Goal: Information Seeking & Learning: Learn about a topic

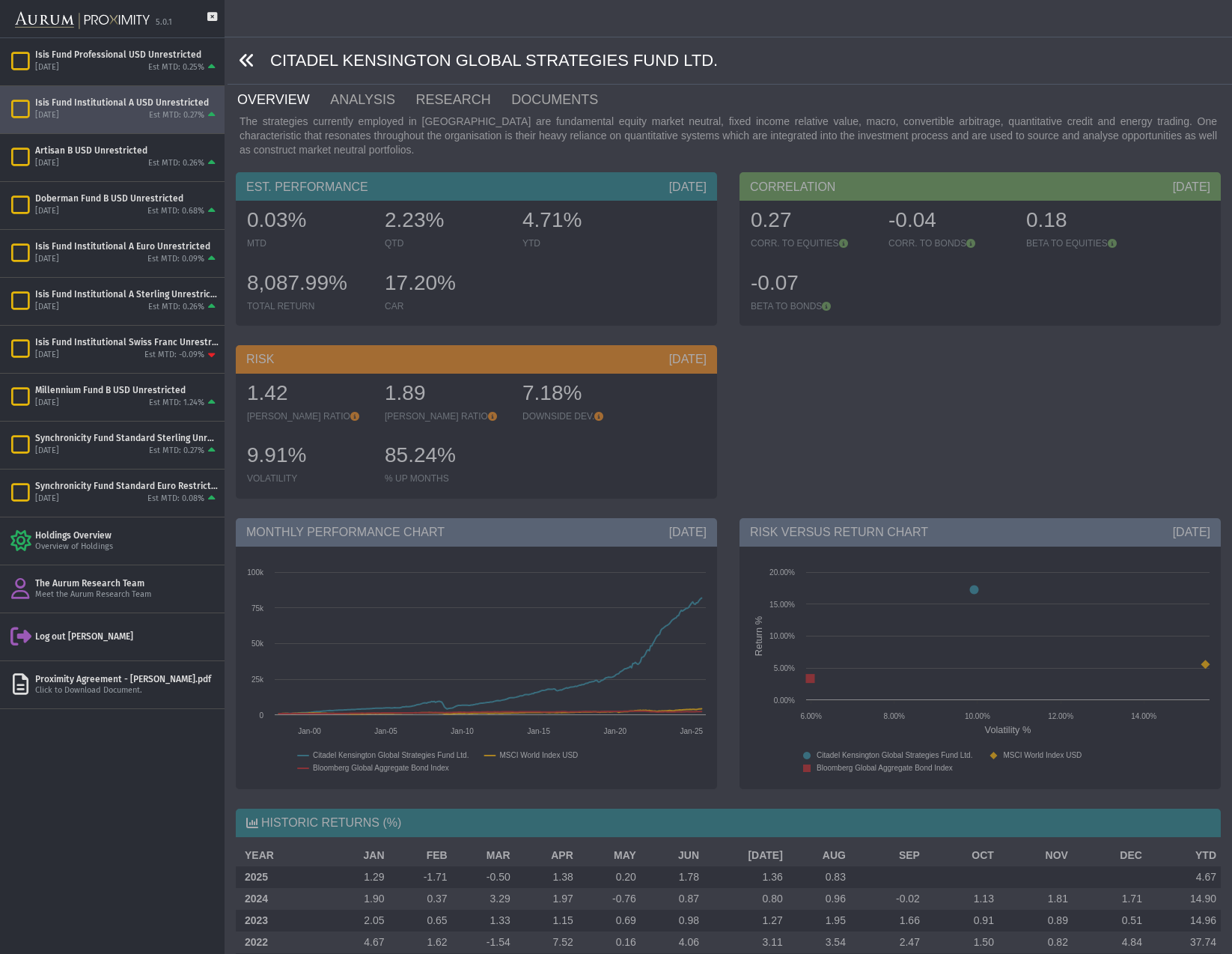
click at [247, 60] on icon at bounding box center [247, 60] width 17 height 17
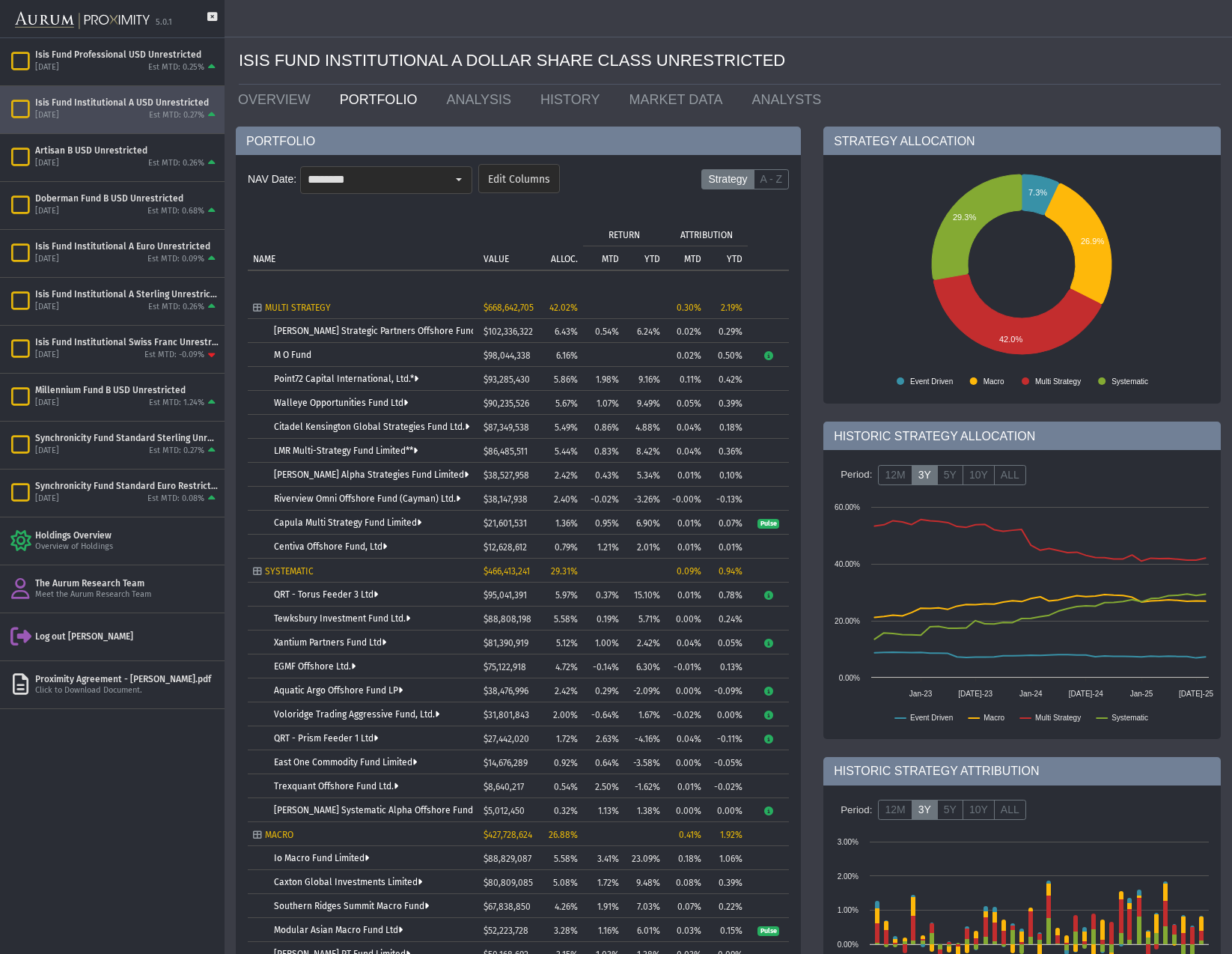
click at [369, 325] on td "[PERSON_NAME] Strategic Partners Offshore Fund, Ltd." at bounding box center [363, 331] width 231 height 24
click at [371, 331] on link "[PERSON_NAME] Strategic Partners Offshore Fund, Ltd." at bounding box center [387, 330] width 226 height 10
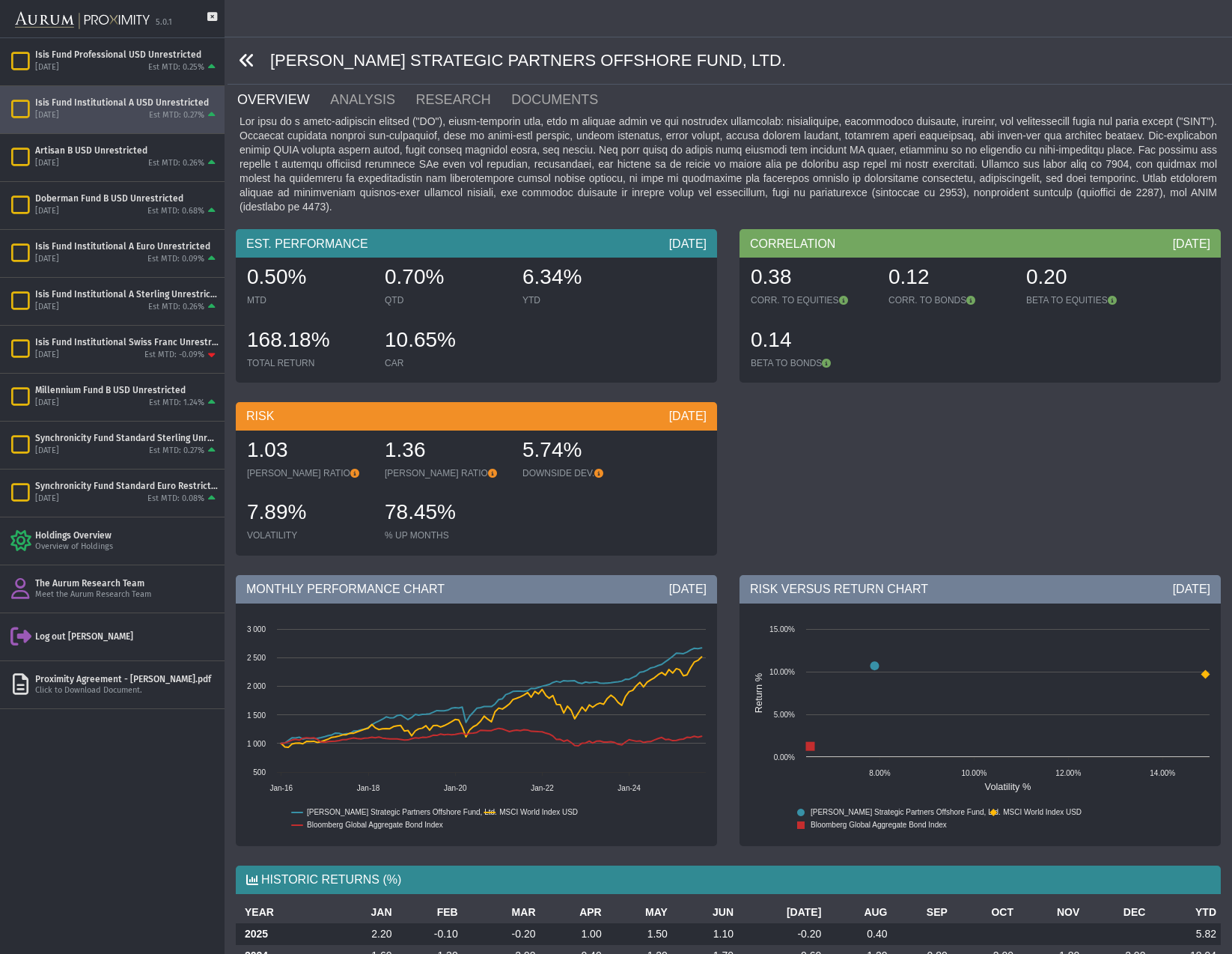
click at [251, 61] on icon at bounding box center [247, 60] width 17 height 17
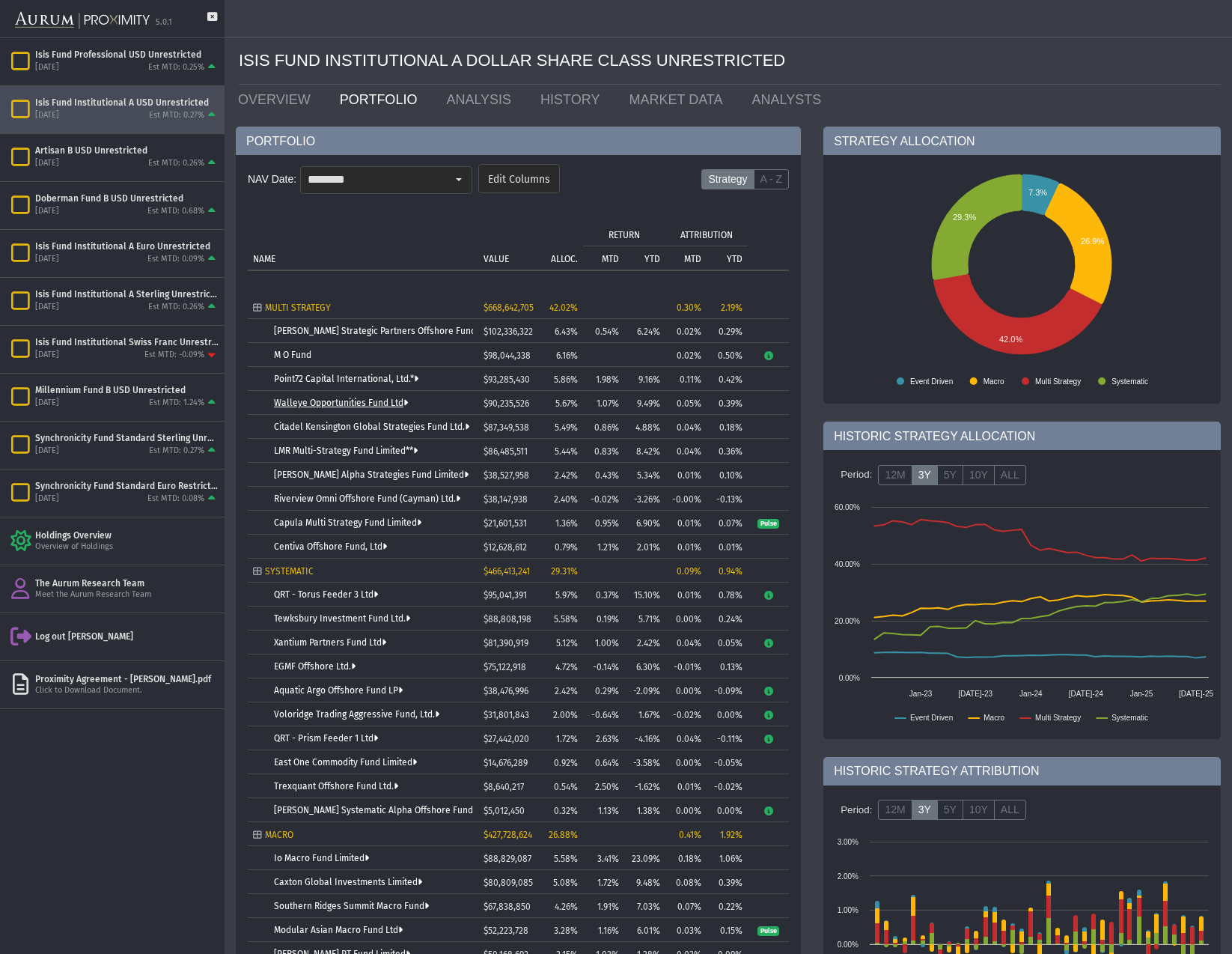
click at [324, 401] on link "Walleye Opportunities Fund Ltd" at bounding box center [340, 403] width 134 height 10
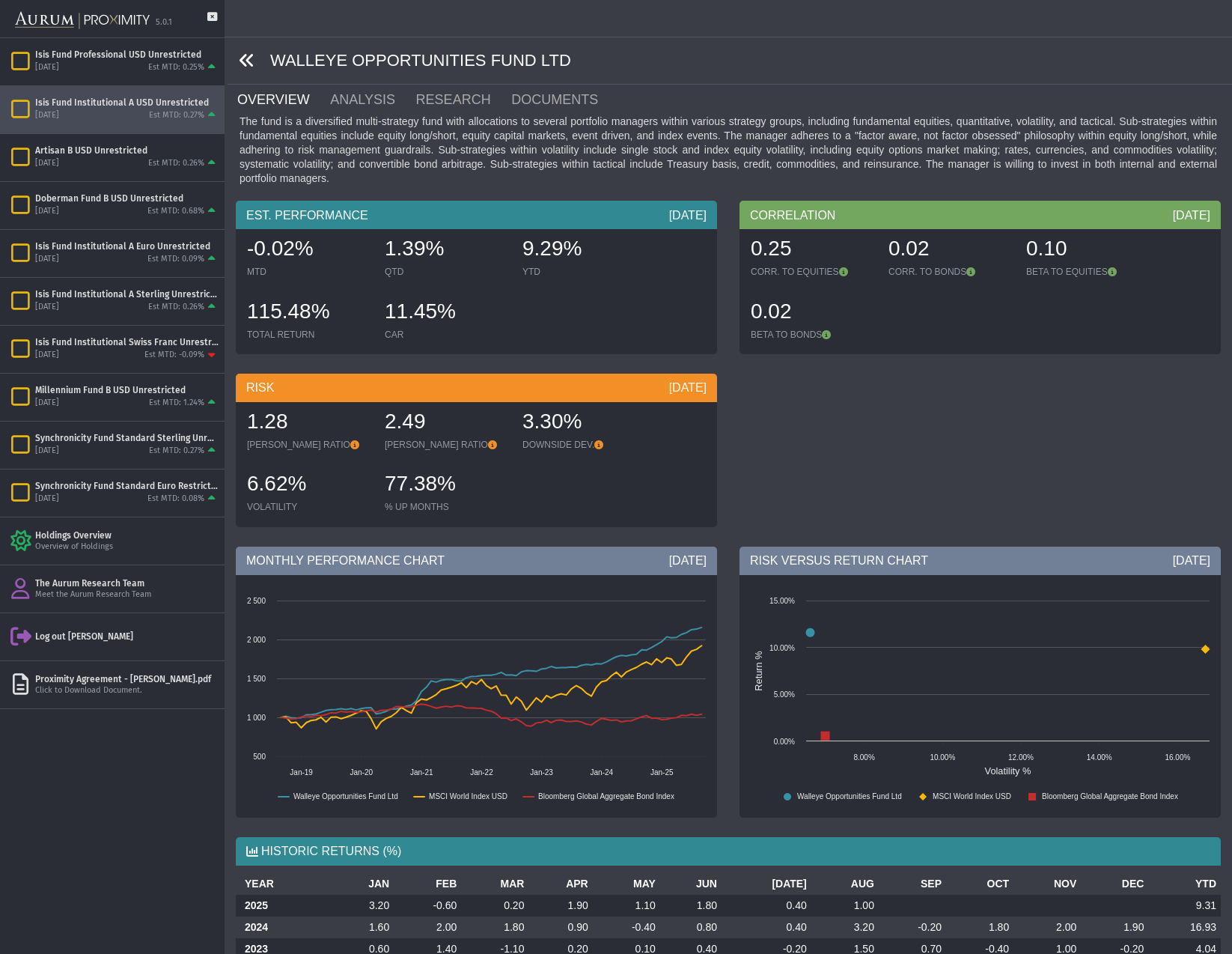
click at [240, 57] on icon at bounding box center [247, 60] width 17 height 17
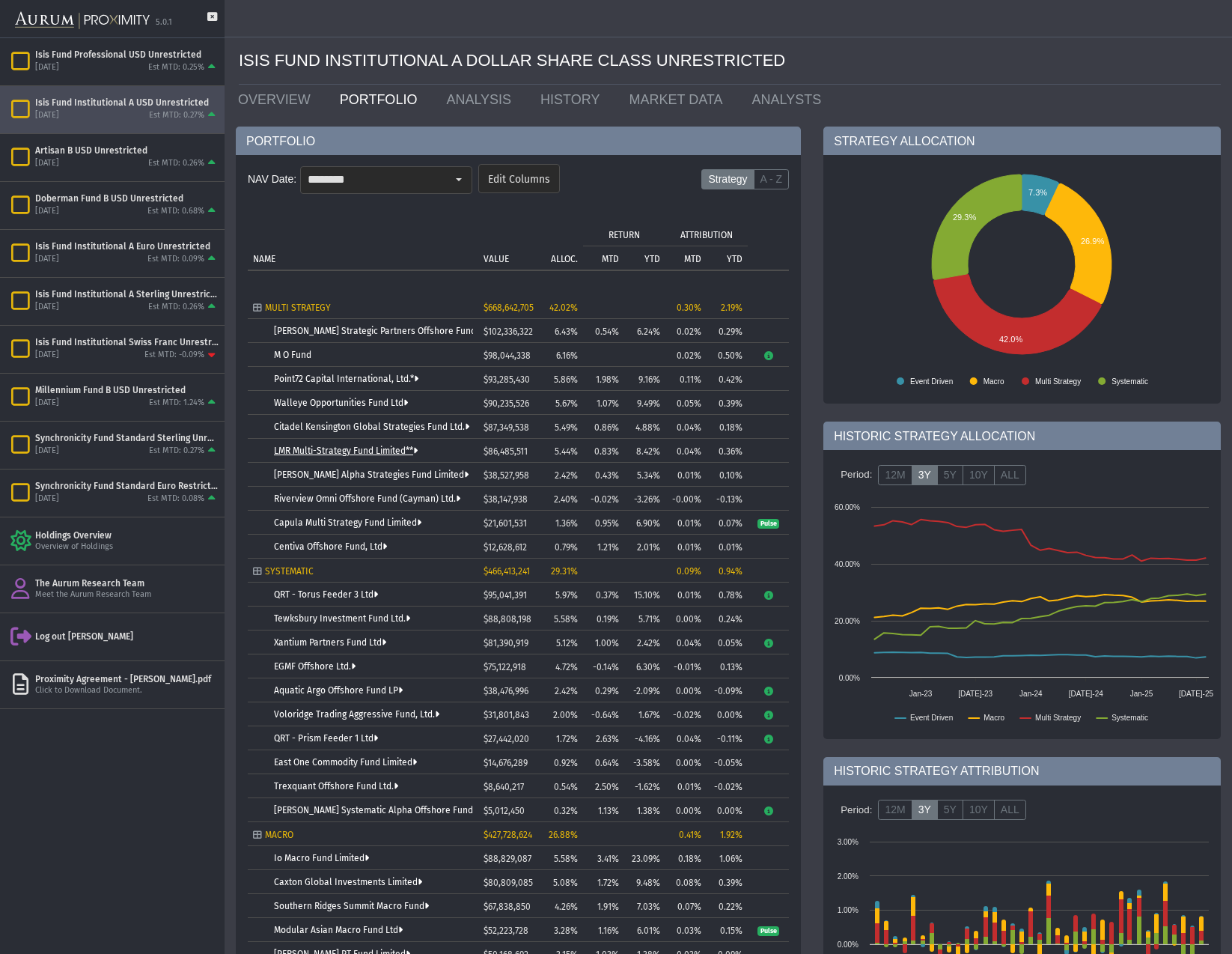
click at [348, 449] on link "LMR Multi-Strategy Fund Limited**" at bounding box center [345, 450] width 144 height 10
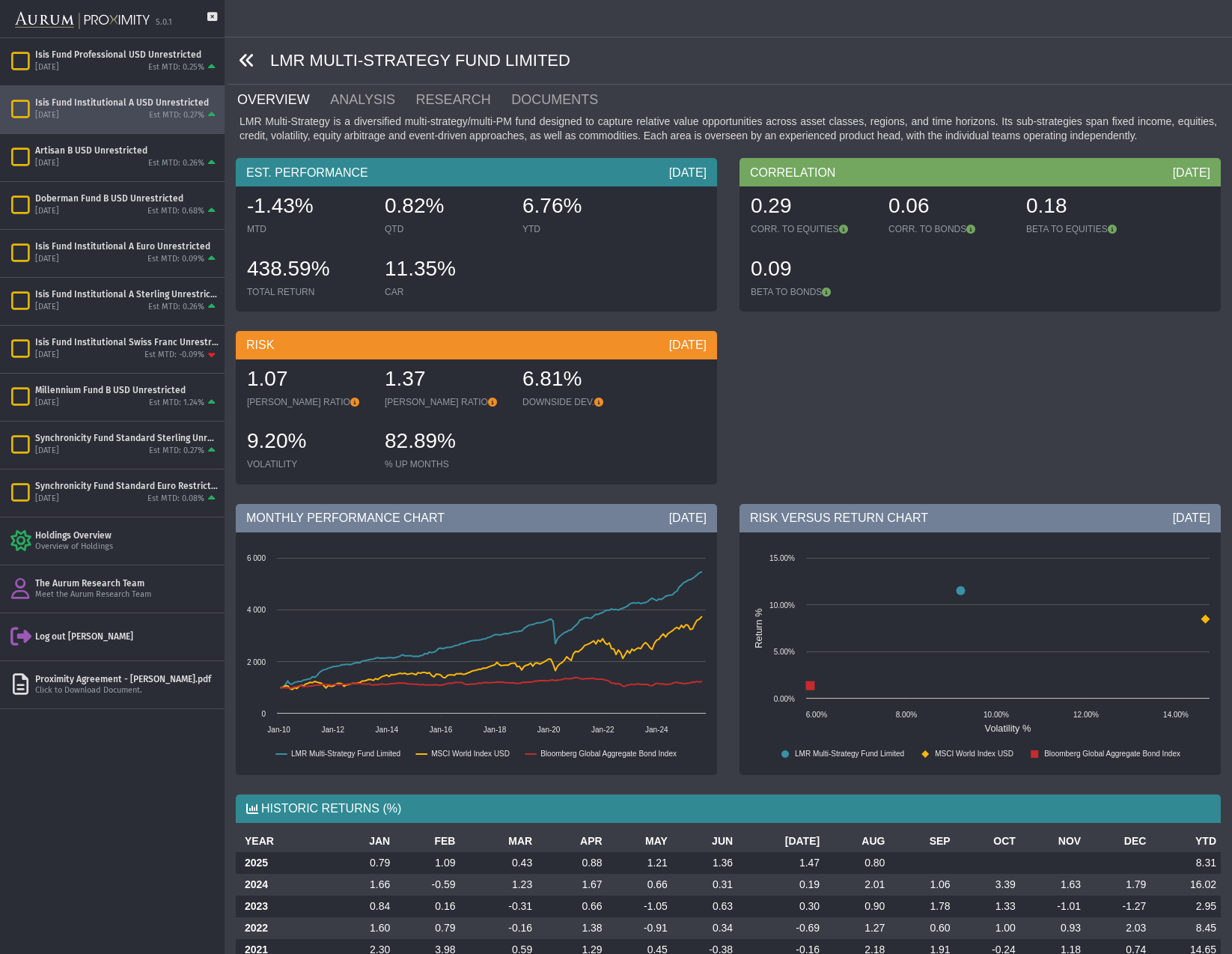
click at [242, 63] on icon at bounding box center [247, 60] width 17 height 17
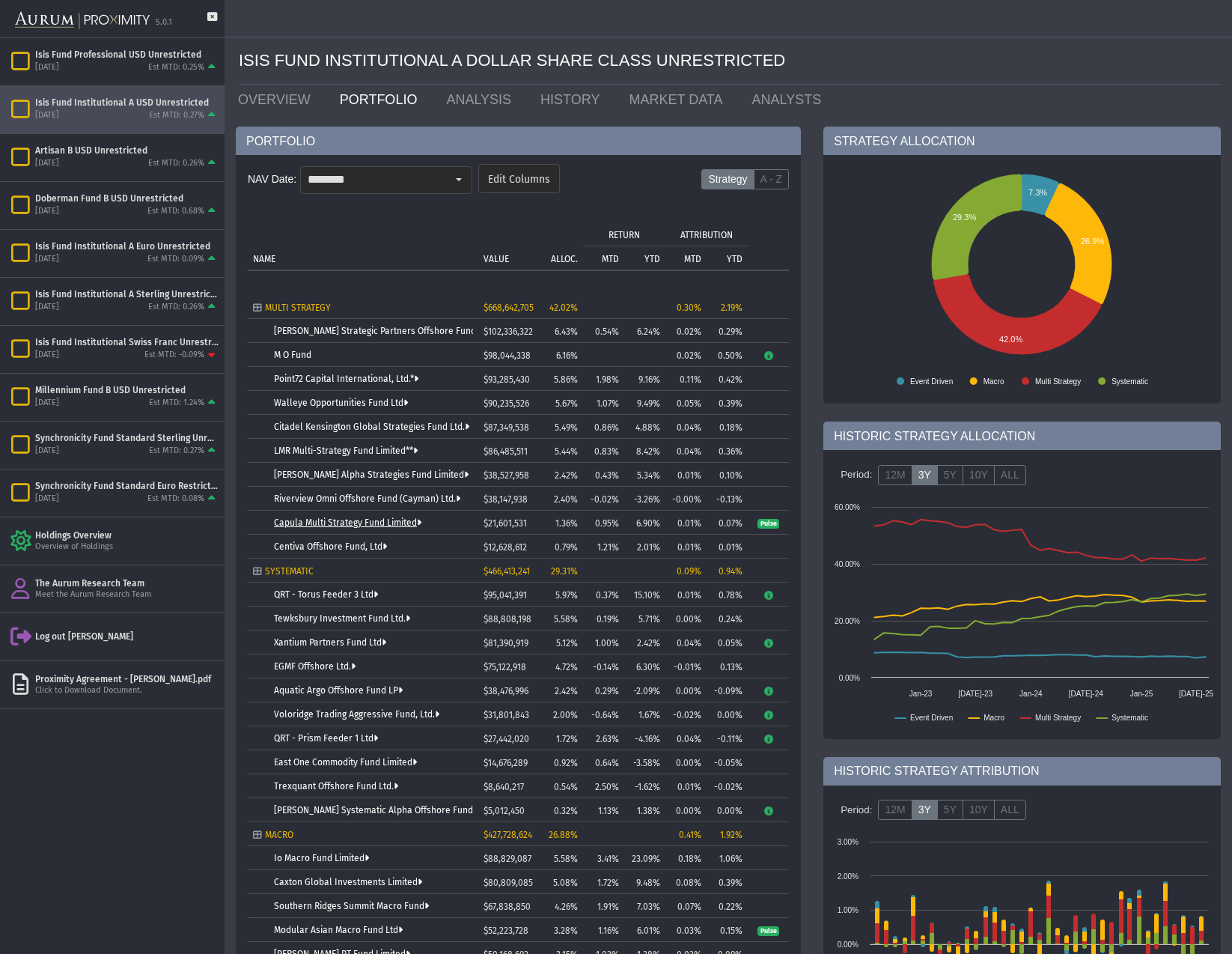
click at [343, 523] on link "Capula Multi Strategy Fund Limited" at bounding box center [347, 522] width 147 height 10
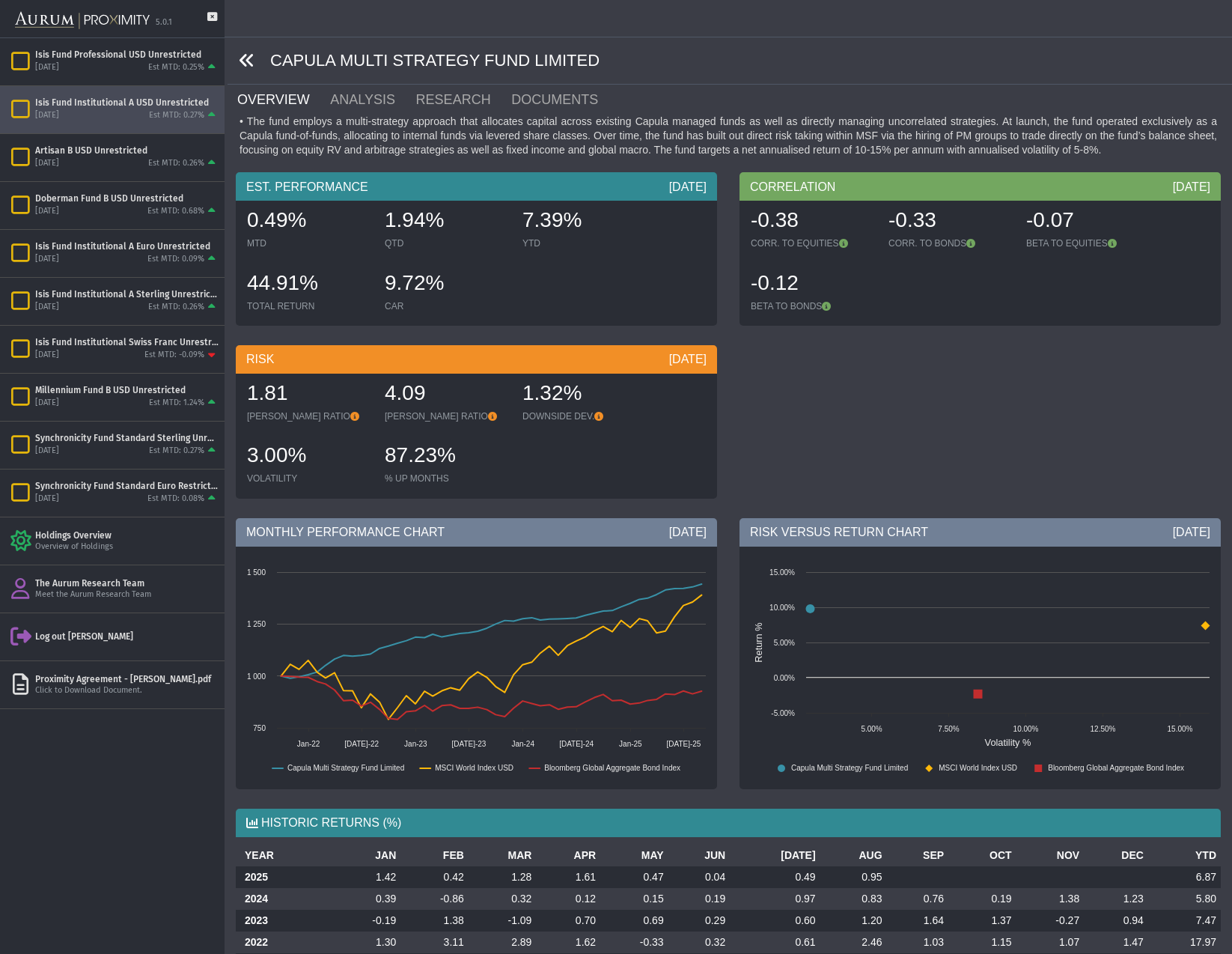
click at [248, 59] on icon at bounding box center [247, 60] width 17 height 17
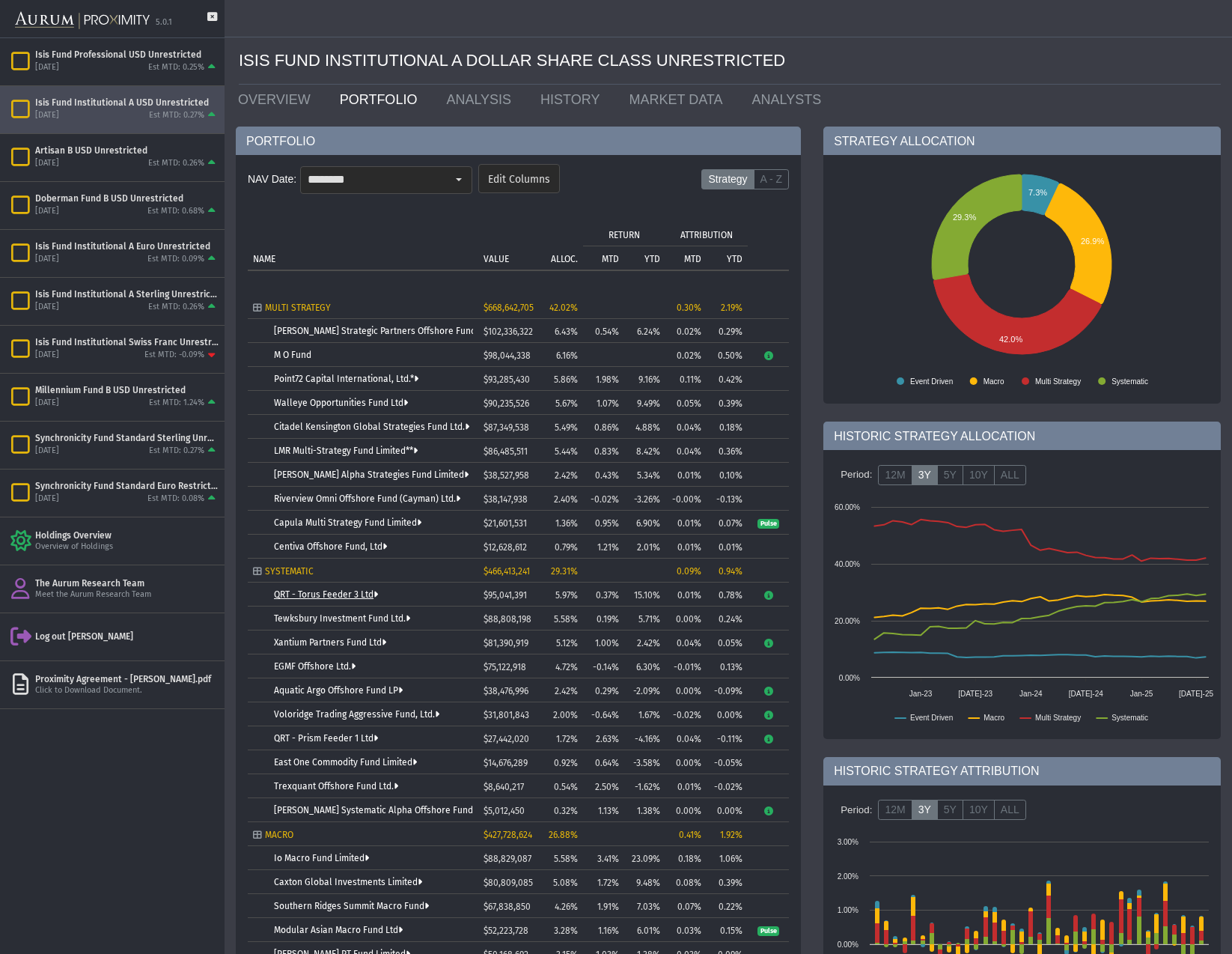
click at [308, 594] on link "QRT - Torus Feeder 3 Ltd" at bounding box center [325, 594] width 104 height 10
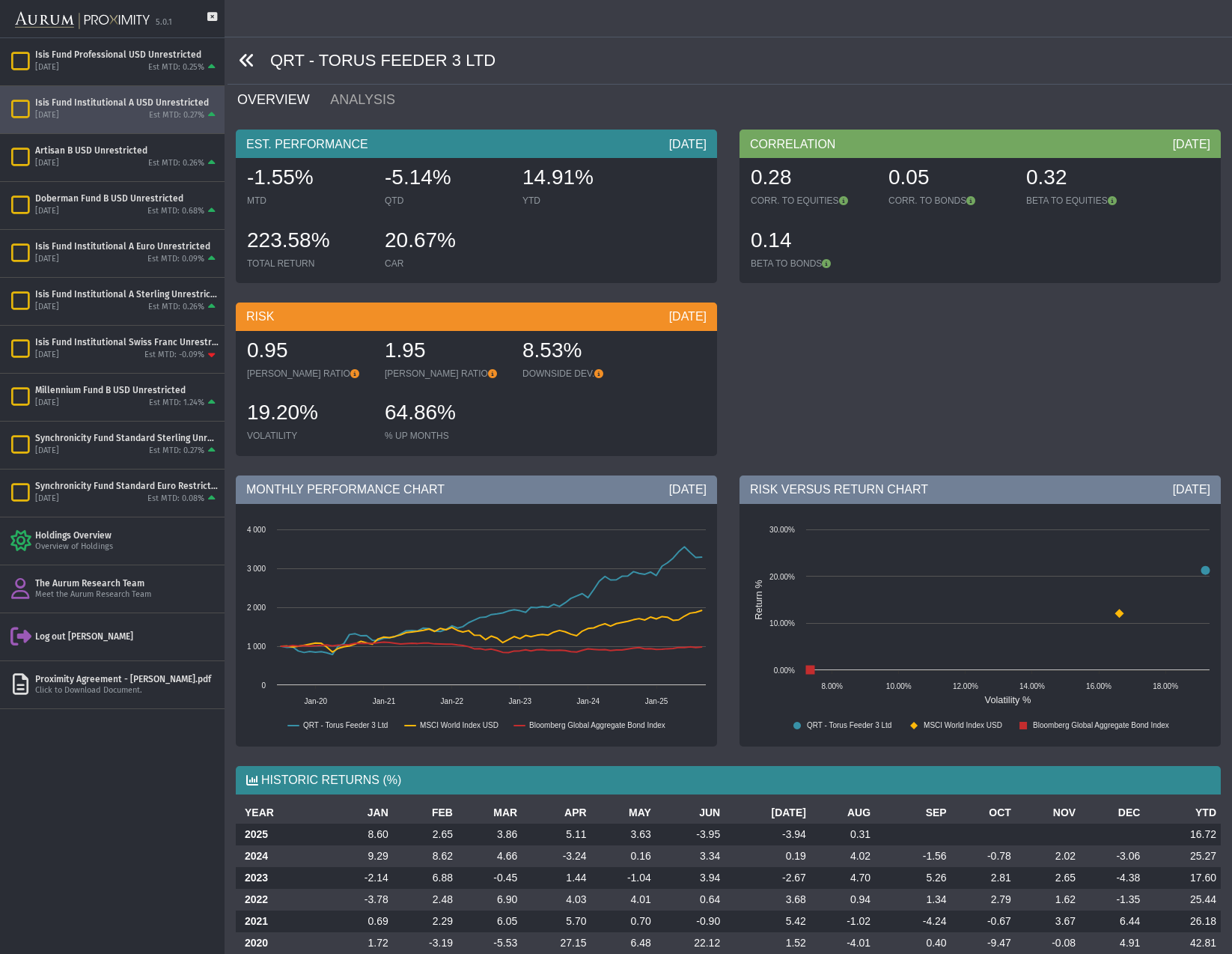
click at [248, 53] on icon at bounding box center [247, 60] width 17 height 17
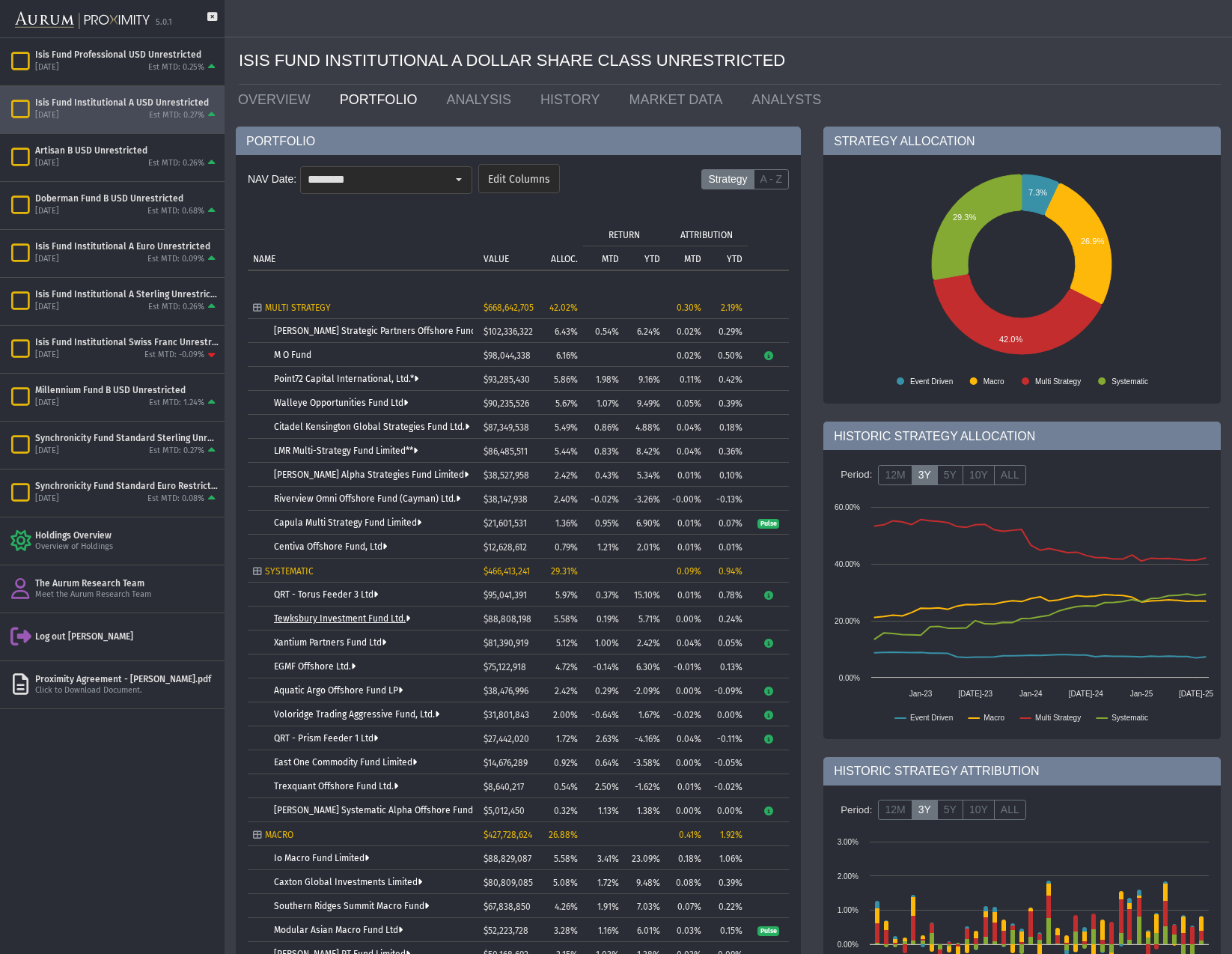
click at [335, 616] on link "Tewksbury Investment Fund Ltd." at bounding box center [341, 618] width 136 height 10
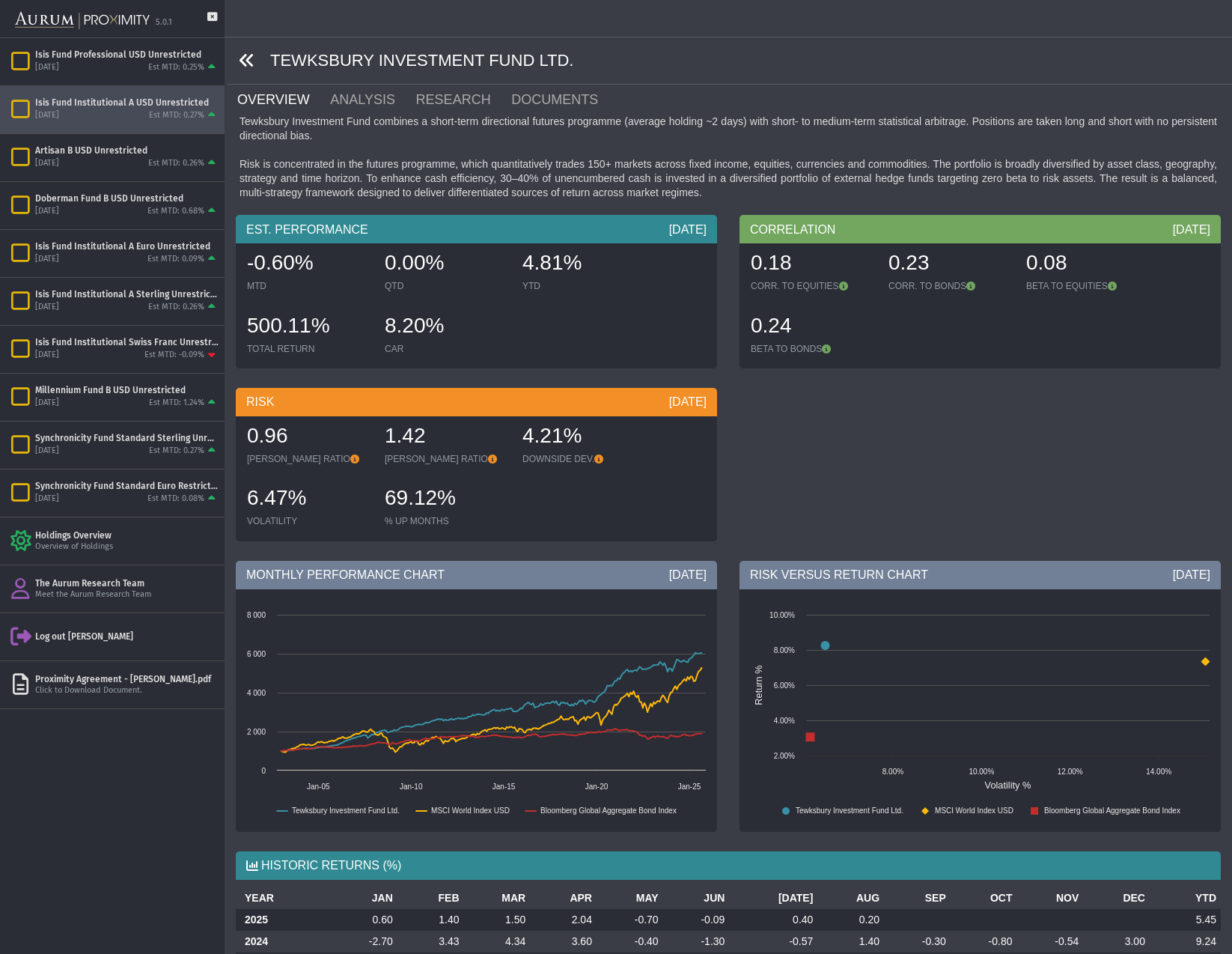
click at [246, 59] on icon at bounding box center [247, 60] width 17 height 17
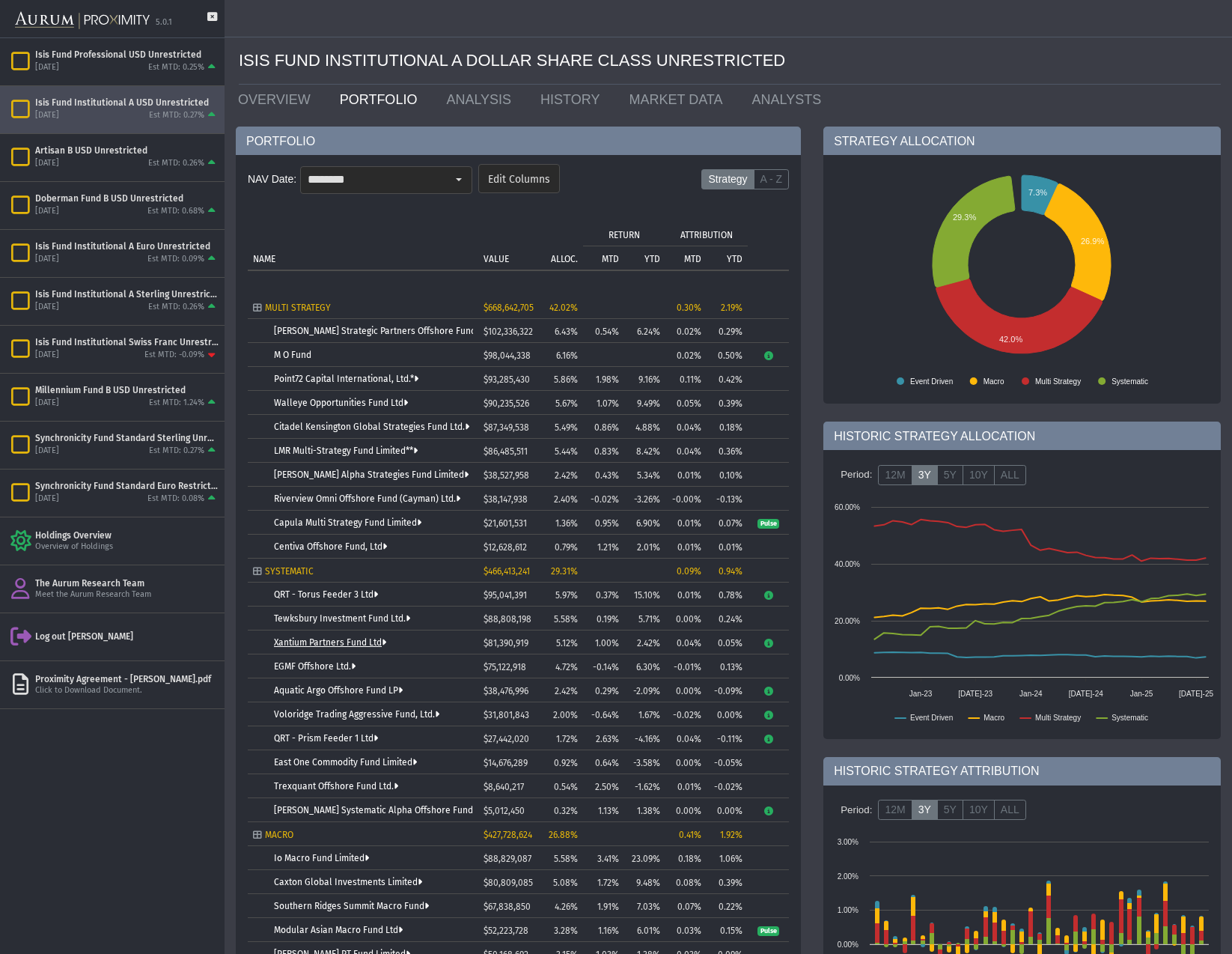
click at [305, 645] on link "Xantium Partners Fund Ltd" at bounding box center [329, 642] width 112 height 10
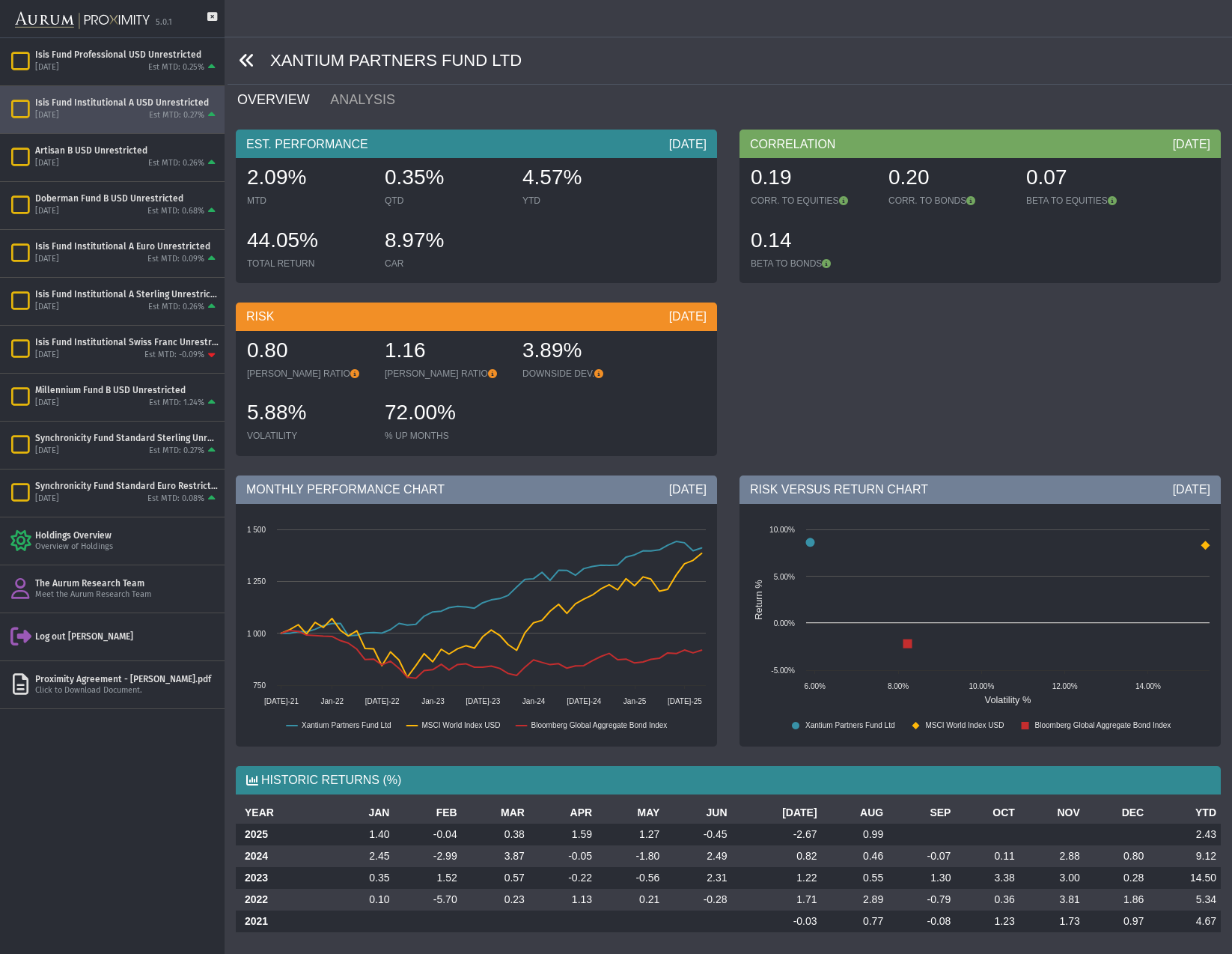
click at [251, 58] on icon at bounding box center [247, 60] width 17 height 17
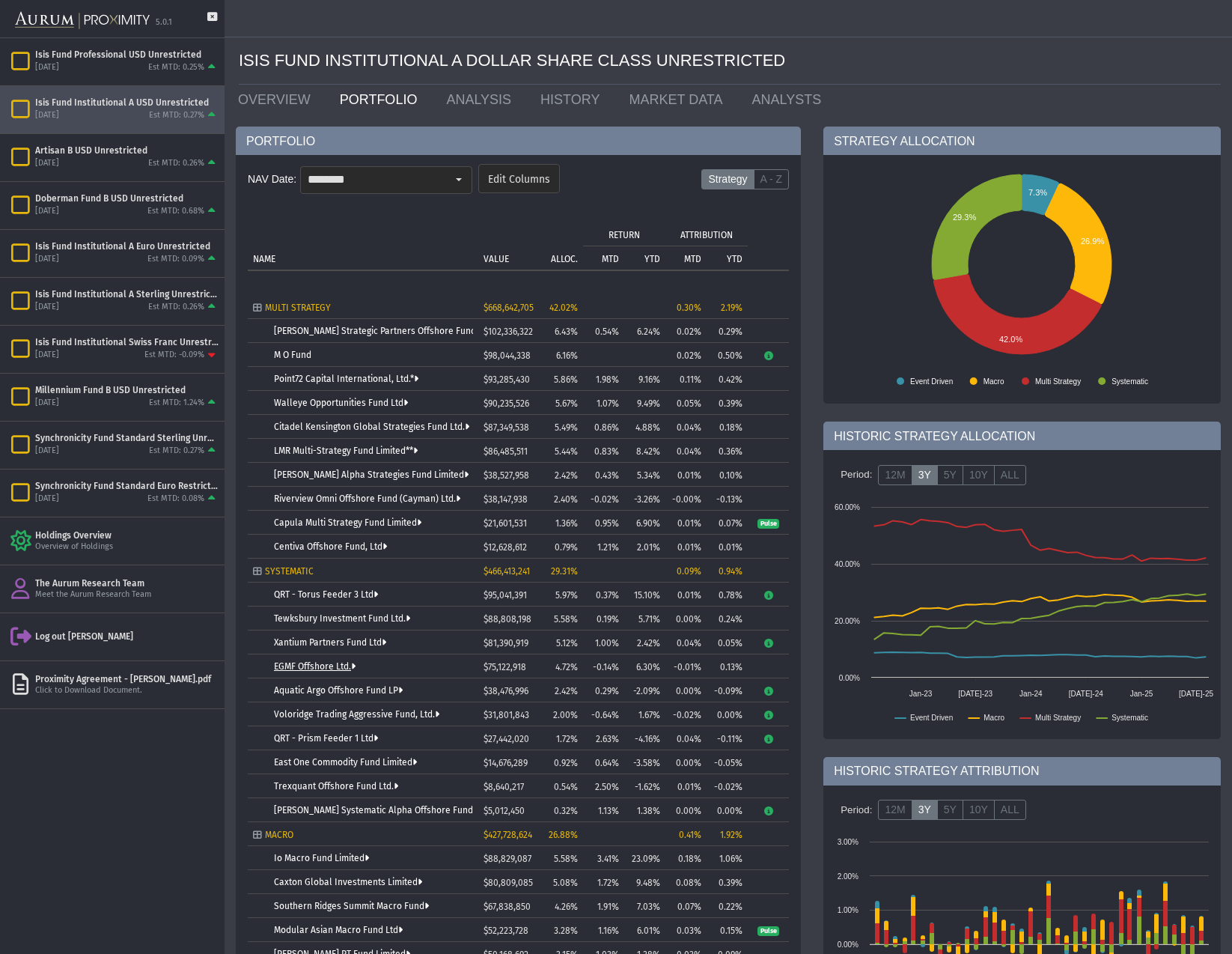
click at [324, 666] on link "EGMF Offshore Ltd." at bounding box center [314, 666] width 82 height 10
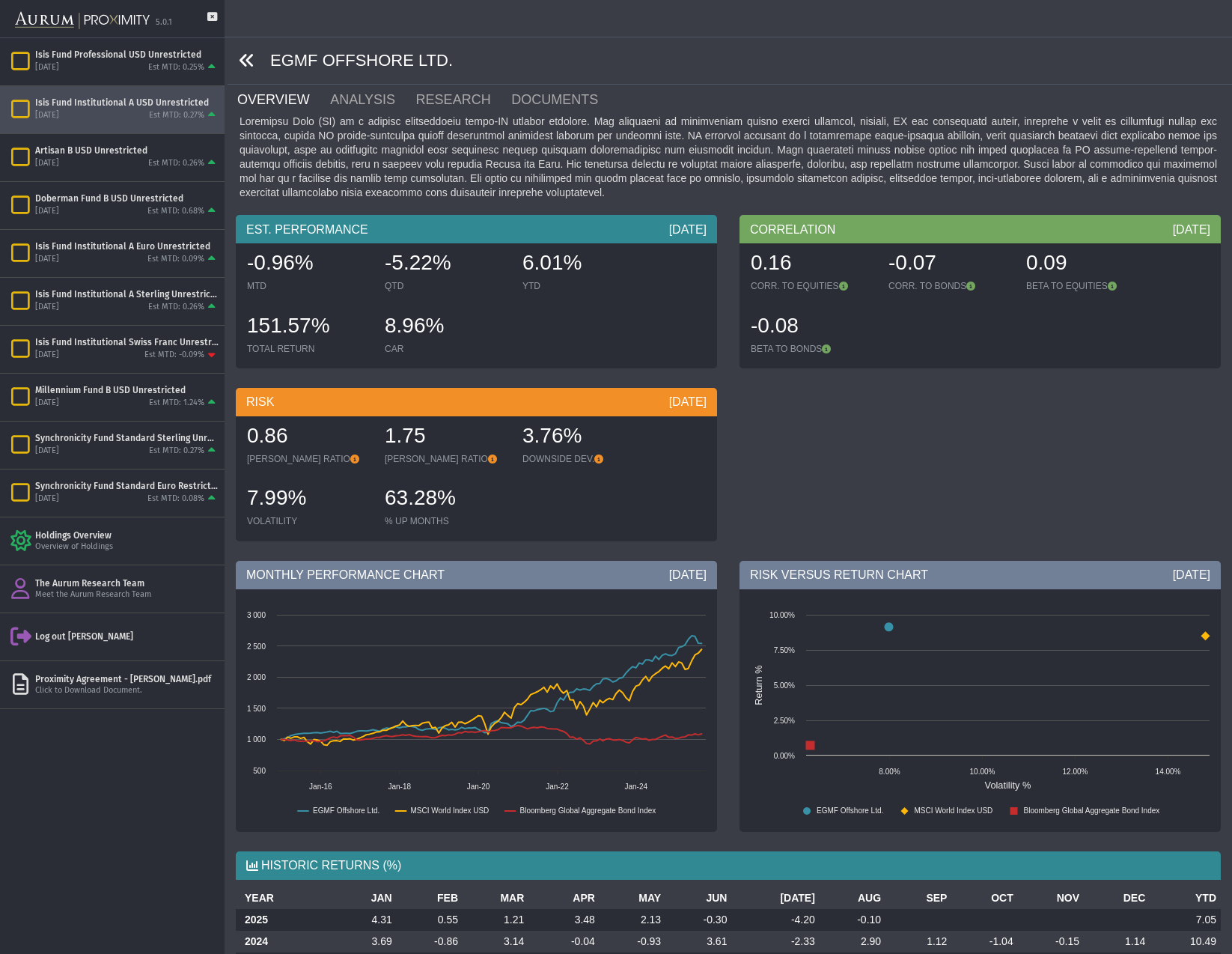
click at [245, 53] on icon at bounding box center [247, 60] width 17 height 17
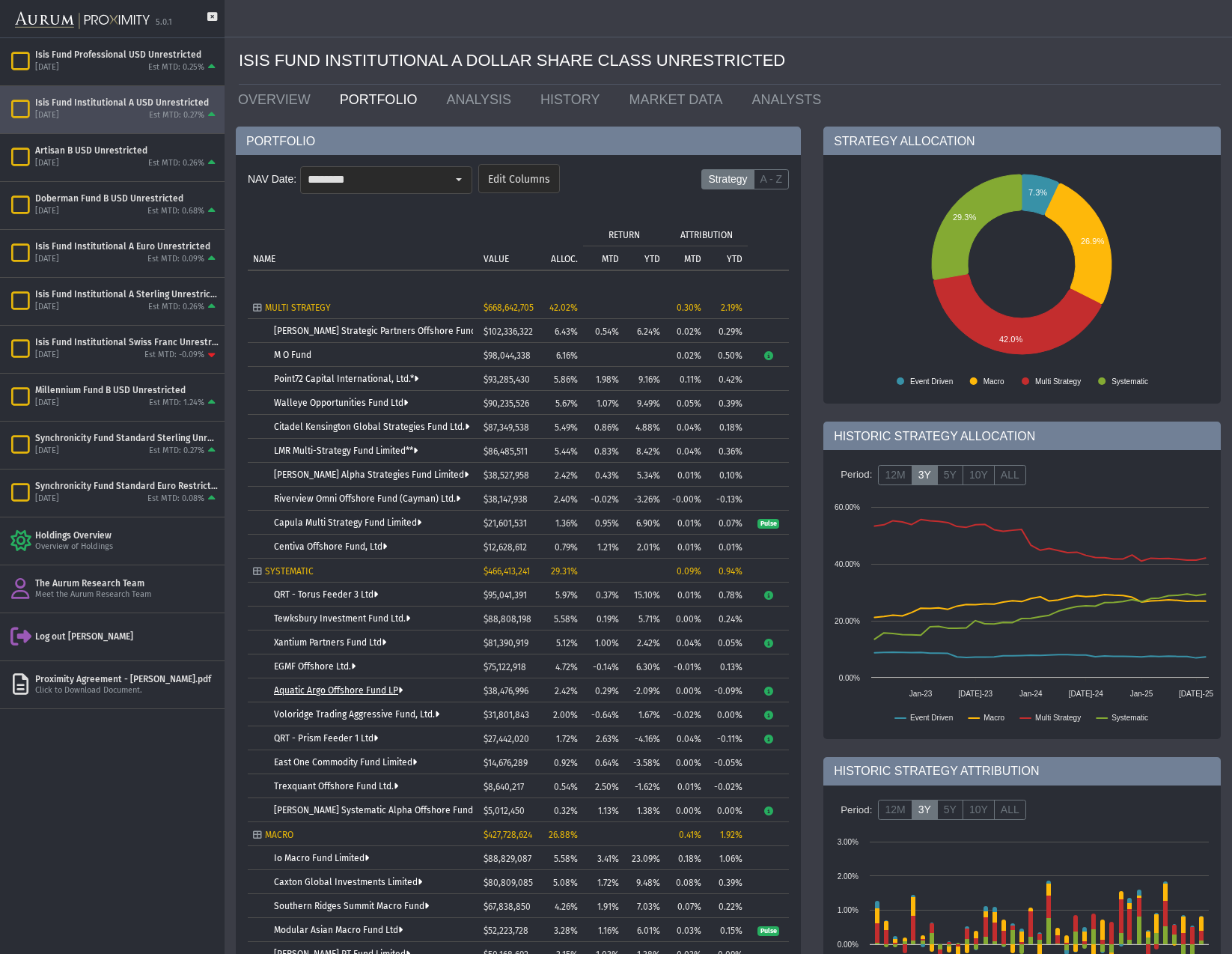
click at [317, 689] on link "Aquatic Argo Offshore Fund LP" at bounding box center [338, 690] width 129 height 10
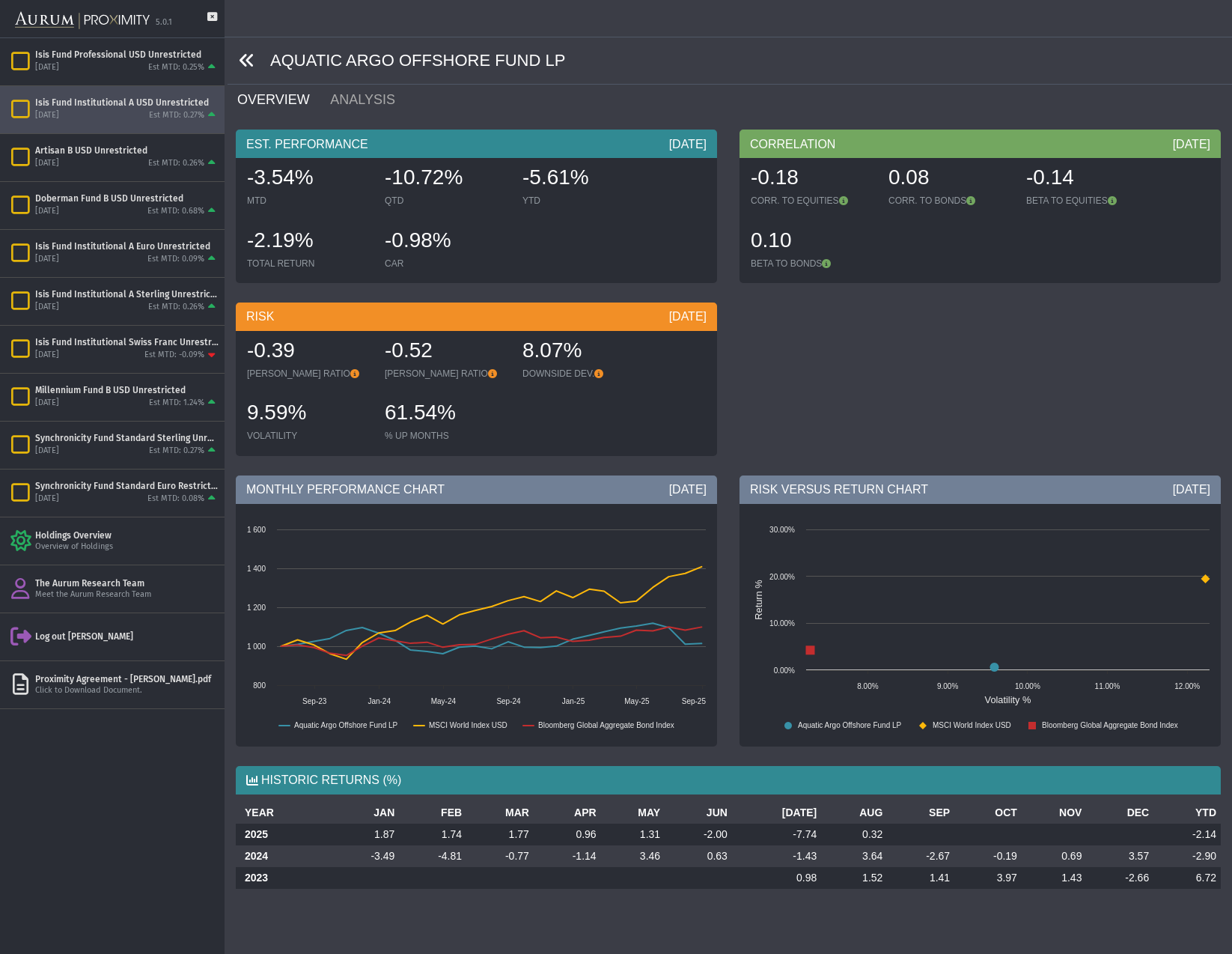
click at [251, 67] on icon at bounding box center [247, 60] width 17 height 17
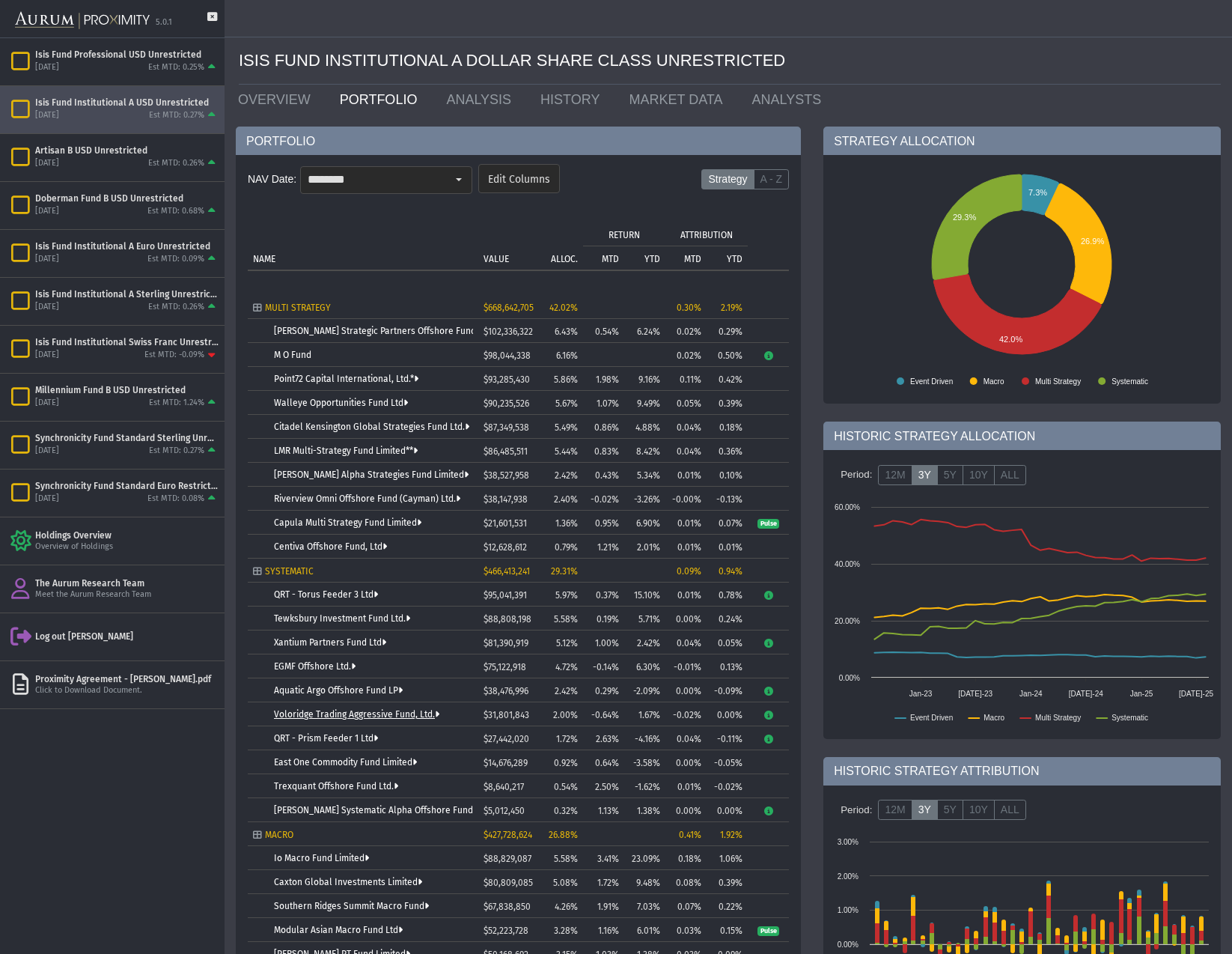
click at [325, 714] on link "Voloridge Trading Aggressive Fund, Ltd." at bounding box center [356, 714] width 165 height 10
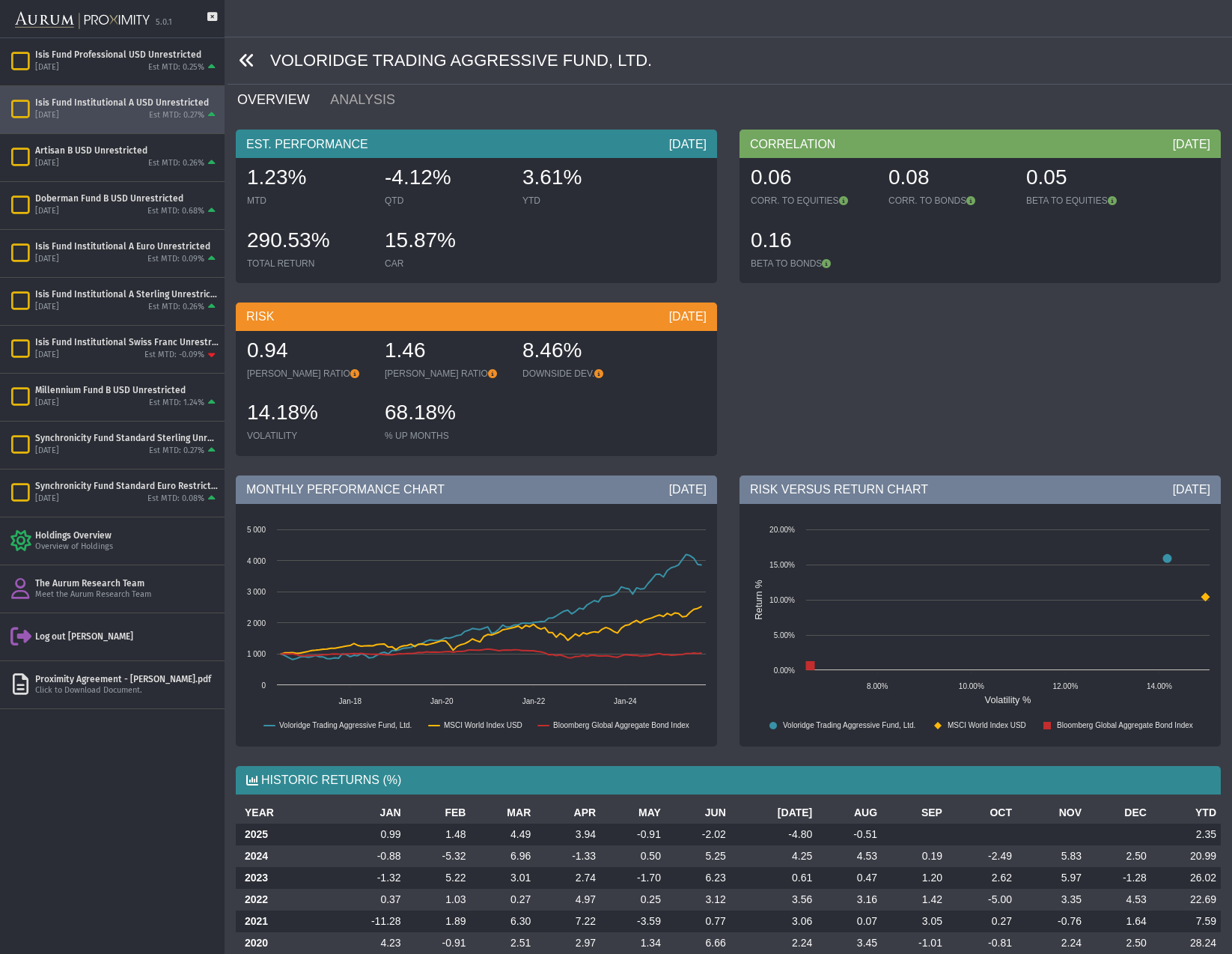
click at [250, 60] on icon at bounding box center [247, 60] width 17 height 17
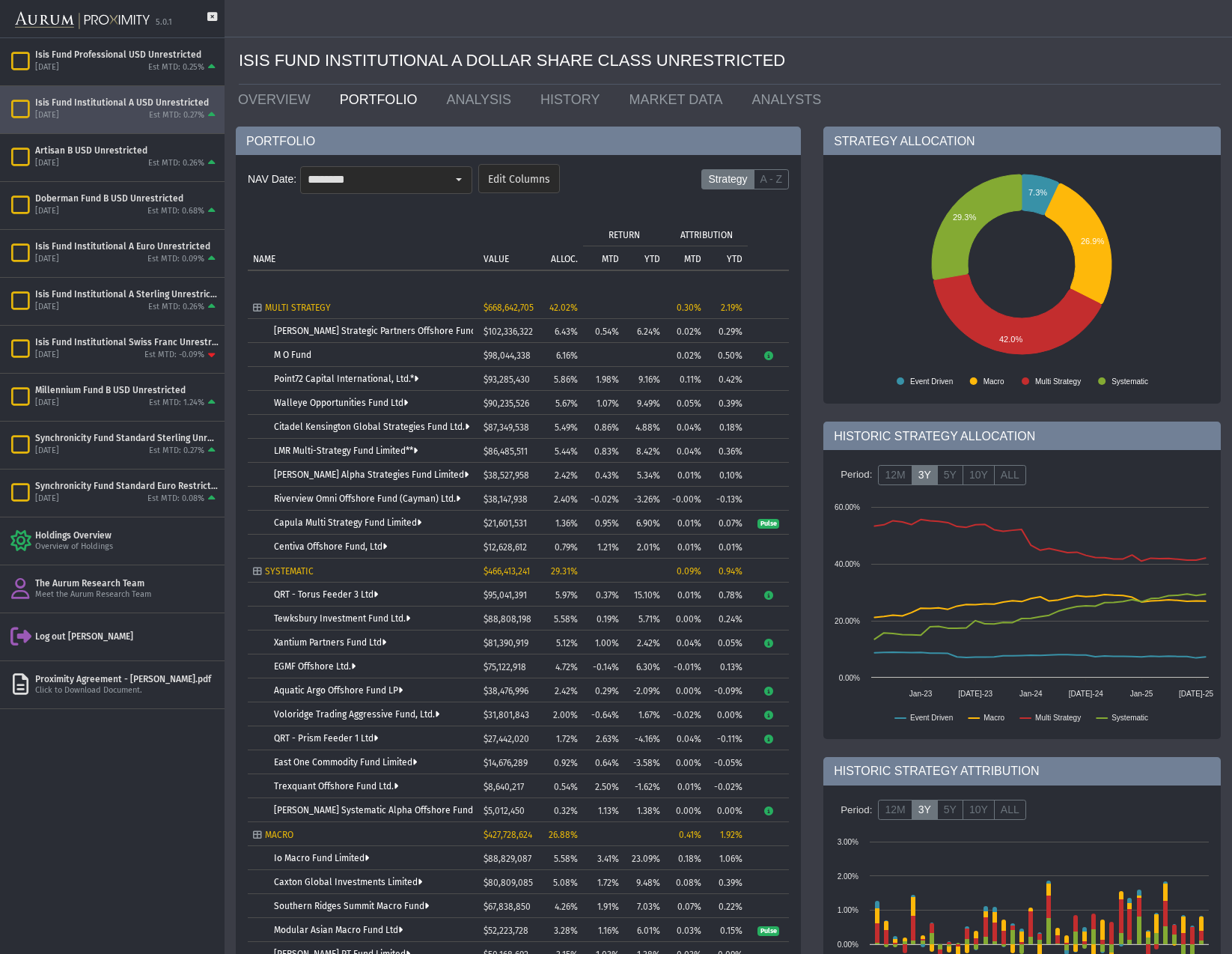
drag, startPoint x: 347, startPoint y: 786, endPoint x: 336, endPoint y: 778, distance: 13.6
click at [346, 786] on link "Trexquant Offshore Fund Ltd." at bounding box center [336, 786] width 124 height 10
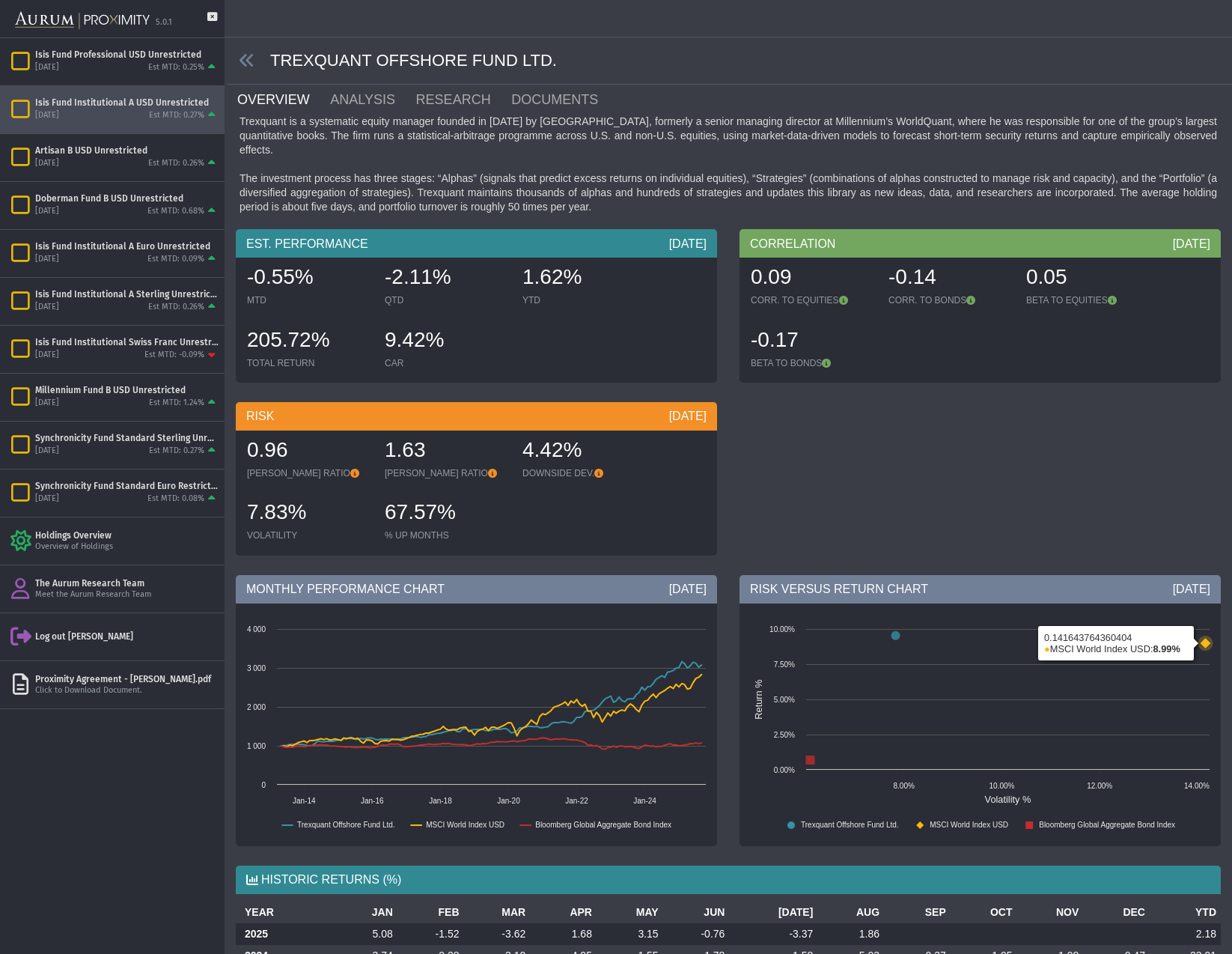
scroll to position [1, 0]
click at [249, 60] on icon at bounding box center [247, 60] width 17 height 17
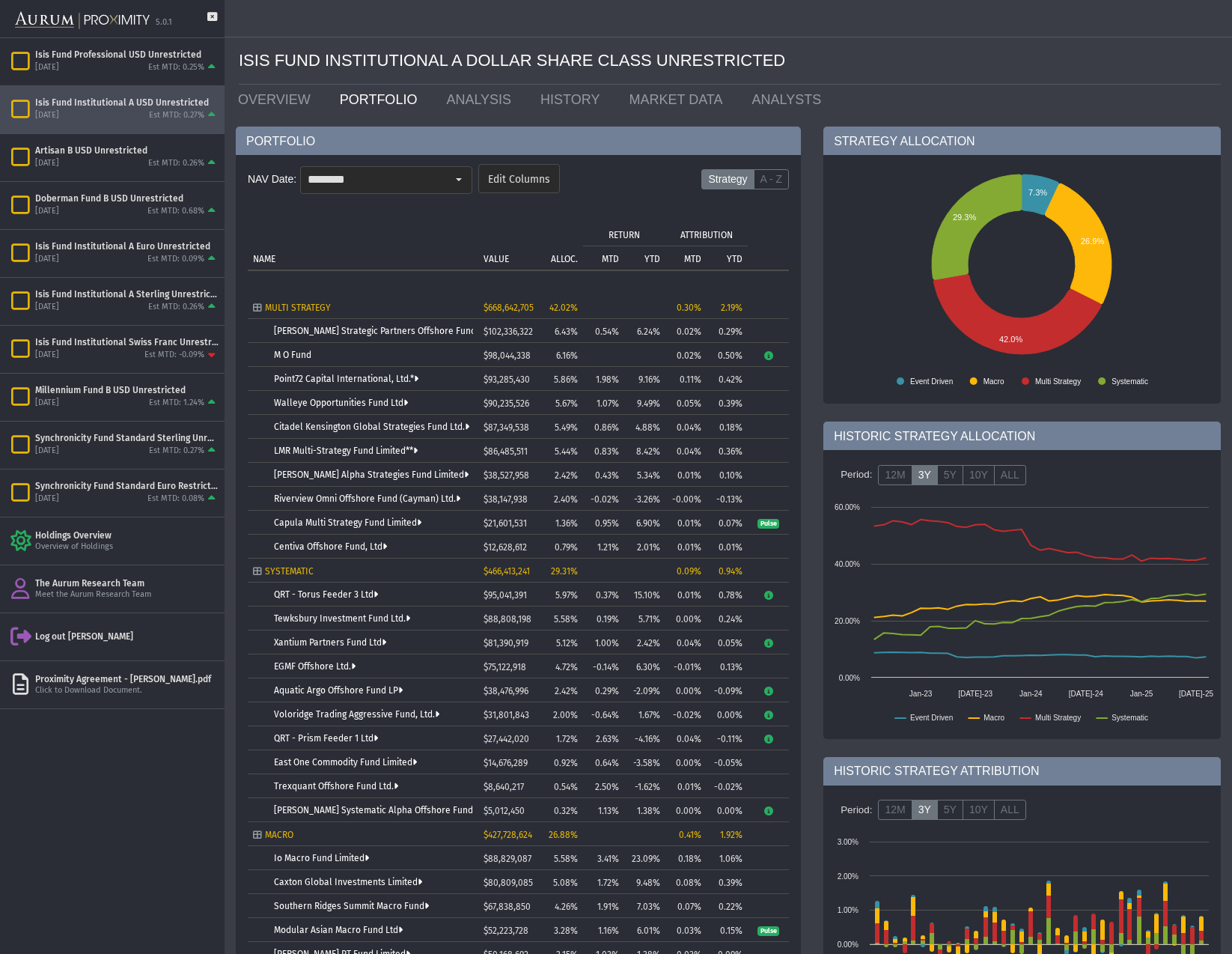
scroll to position [210, 0]
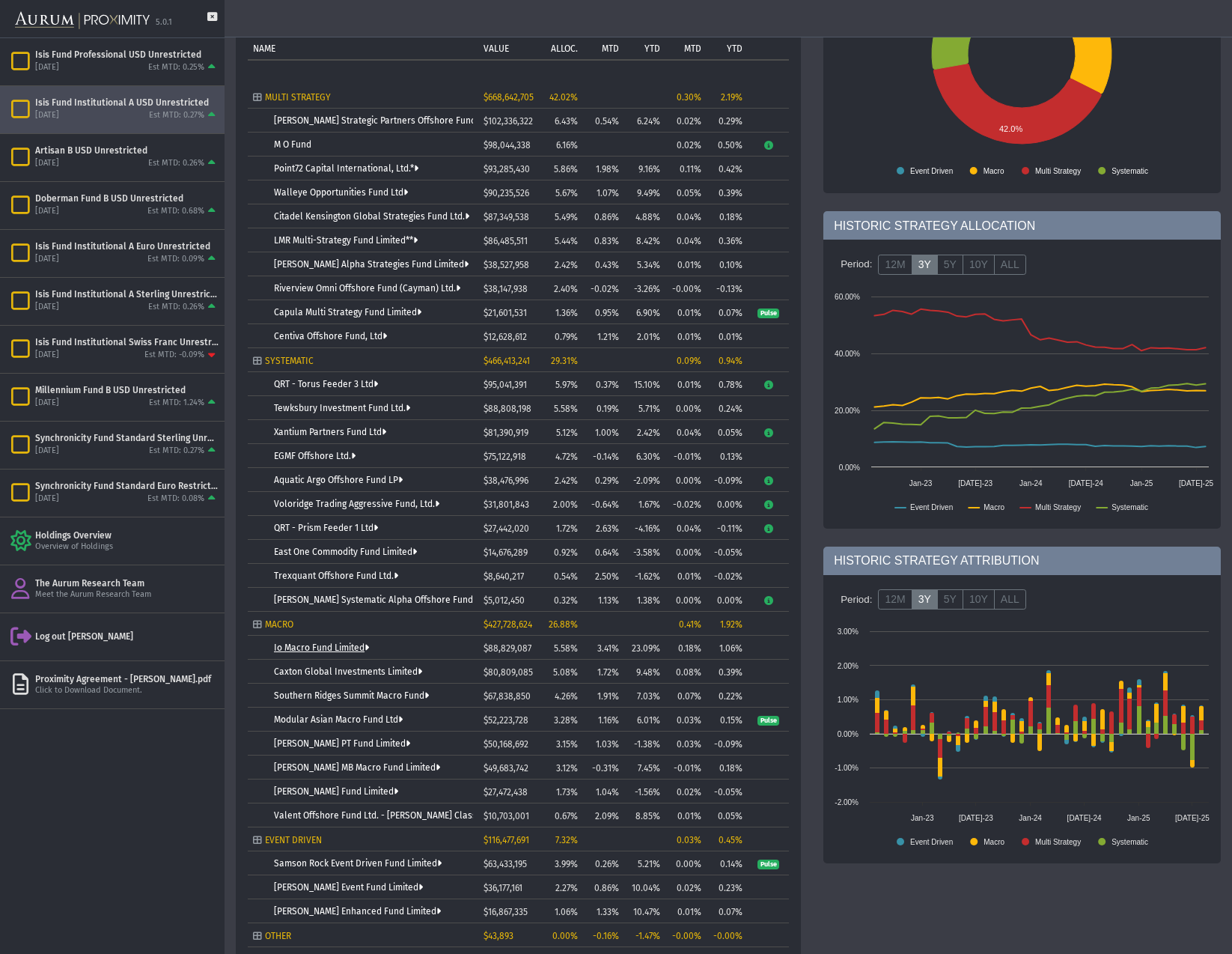
click at [319, 648] on link "Io Macro Fund Limited" at bounding box center [321, 647] width 95 height 10
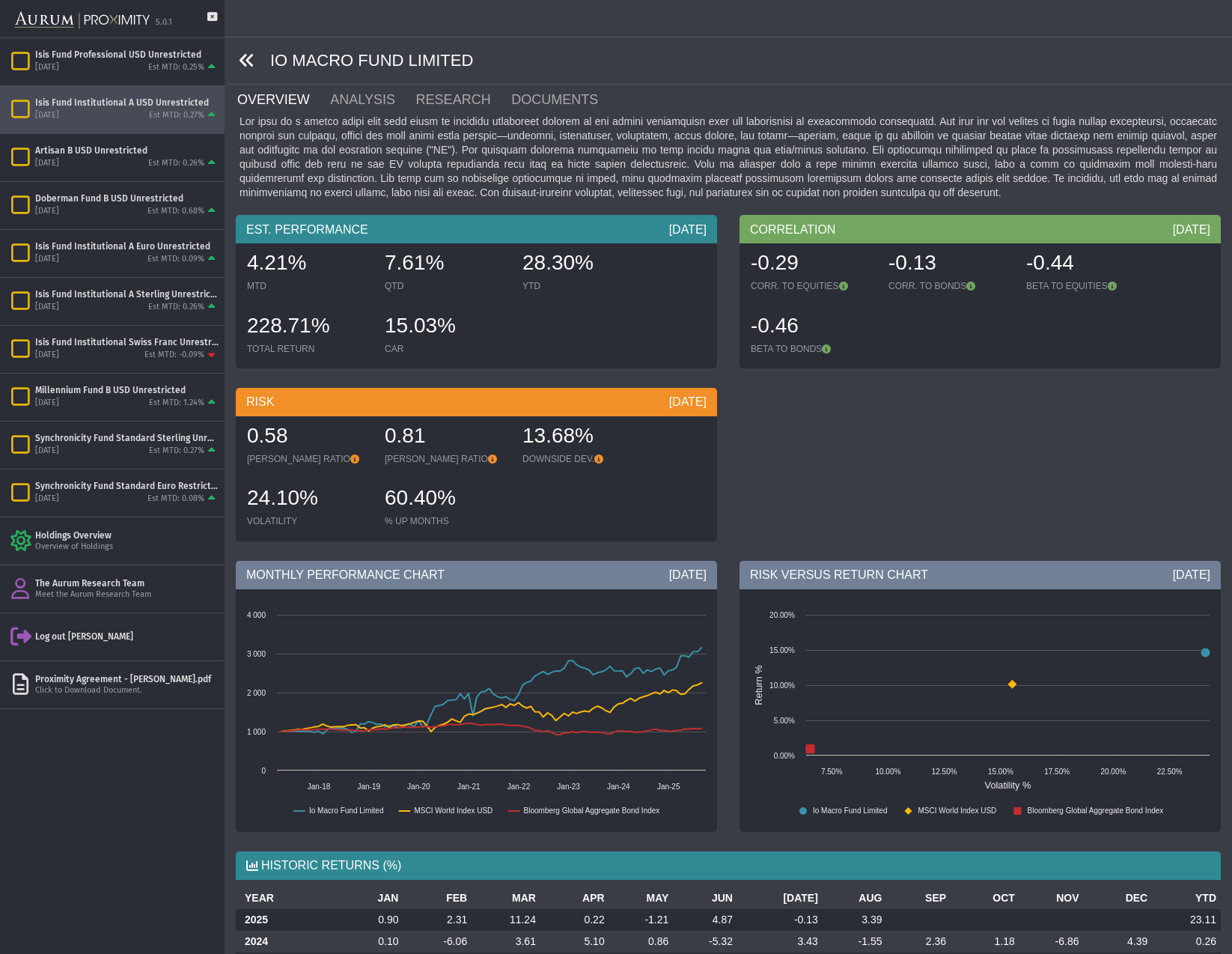
click at [246, 60] on icon at bounding box center [247, 60] width 17 height 17
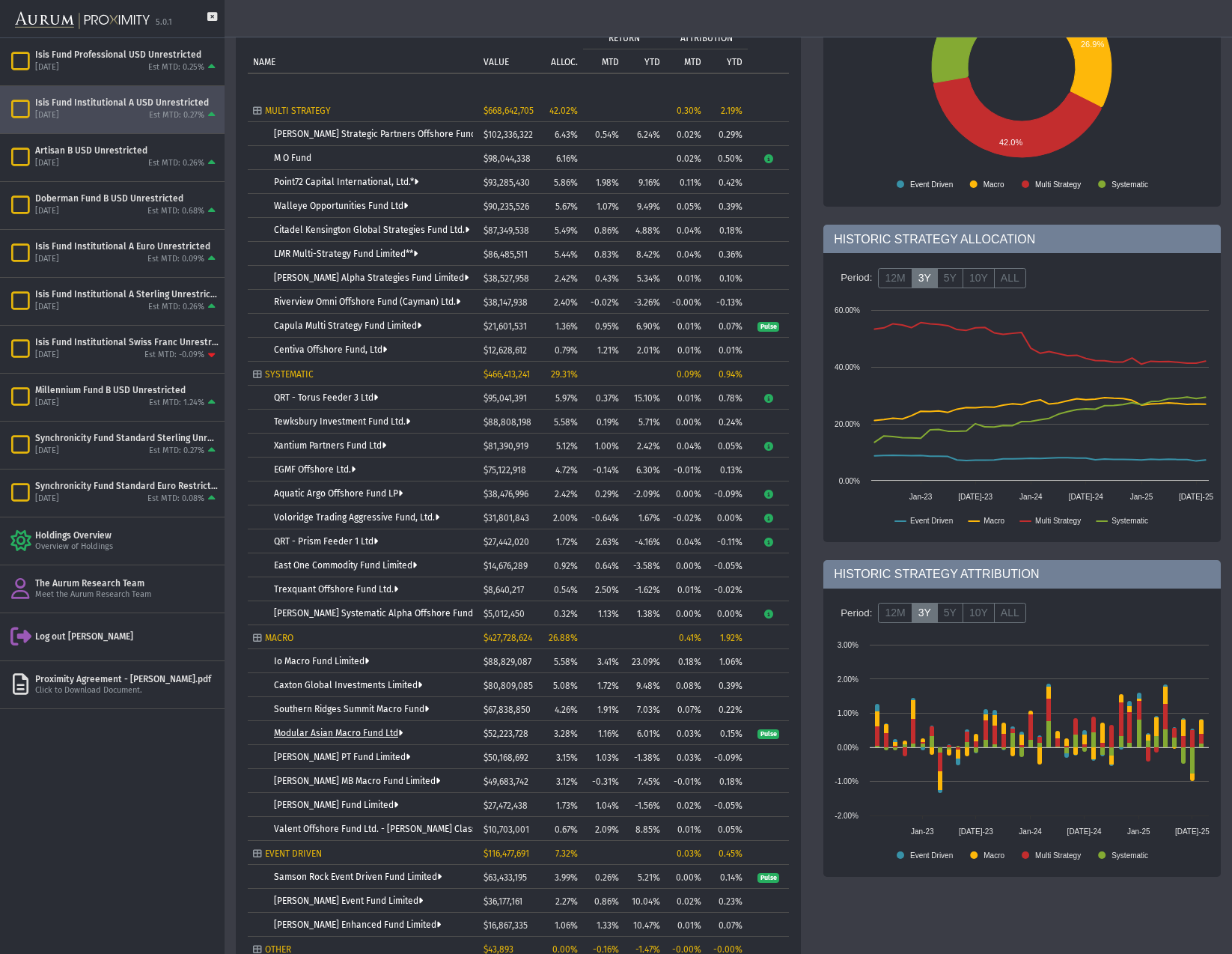
scroll to position [202, 0]
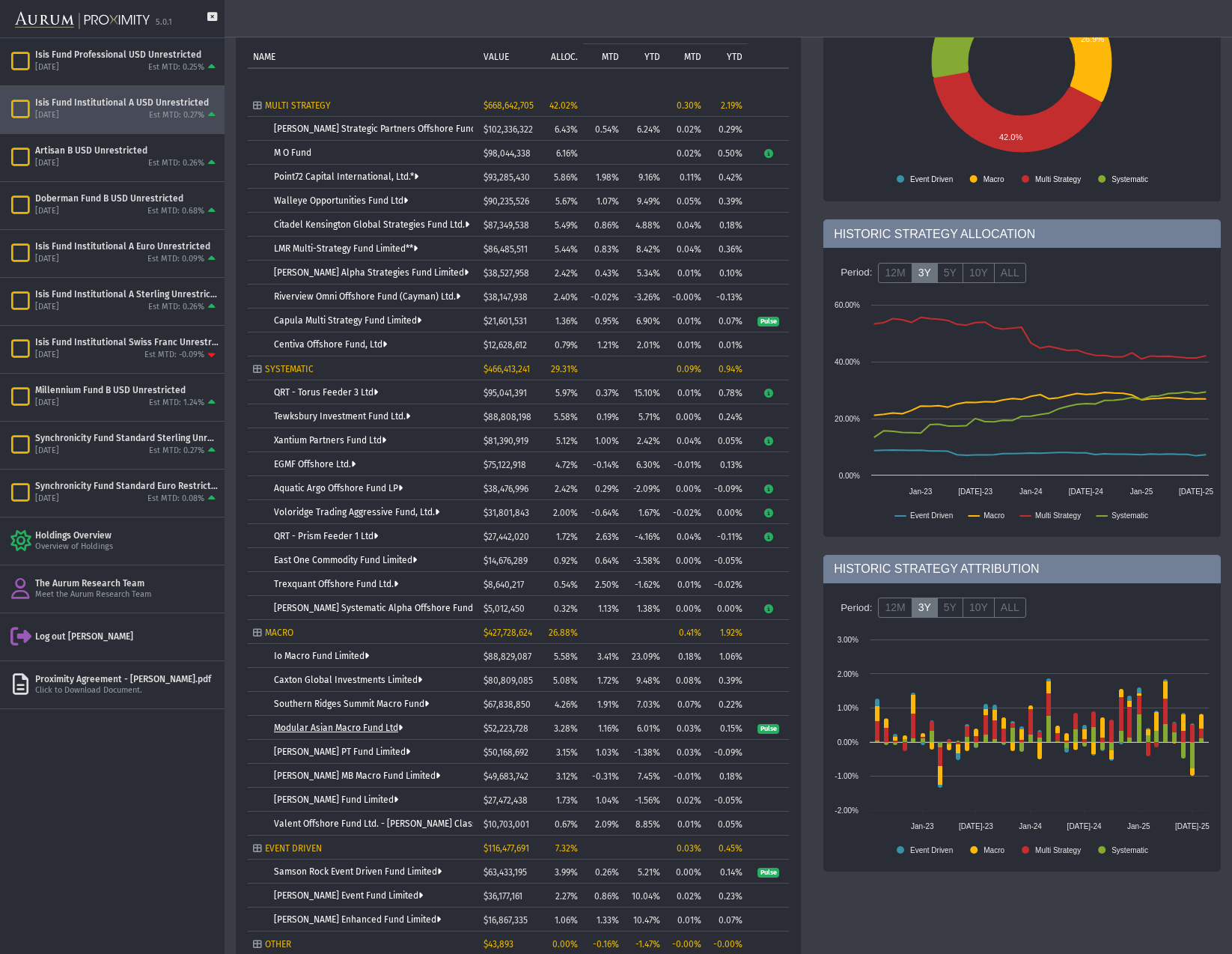
click at [316, 734] on td "Modular Asian Macro Fund Ltd" at bounding box center [363, 728] width 231 height 24
click at [318, 731] on link "Modular Asian Macro Fund Ltd" at bounding box center [338, 727] width 129 height 10
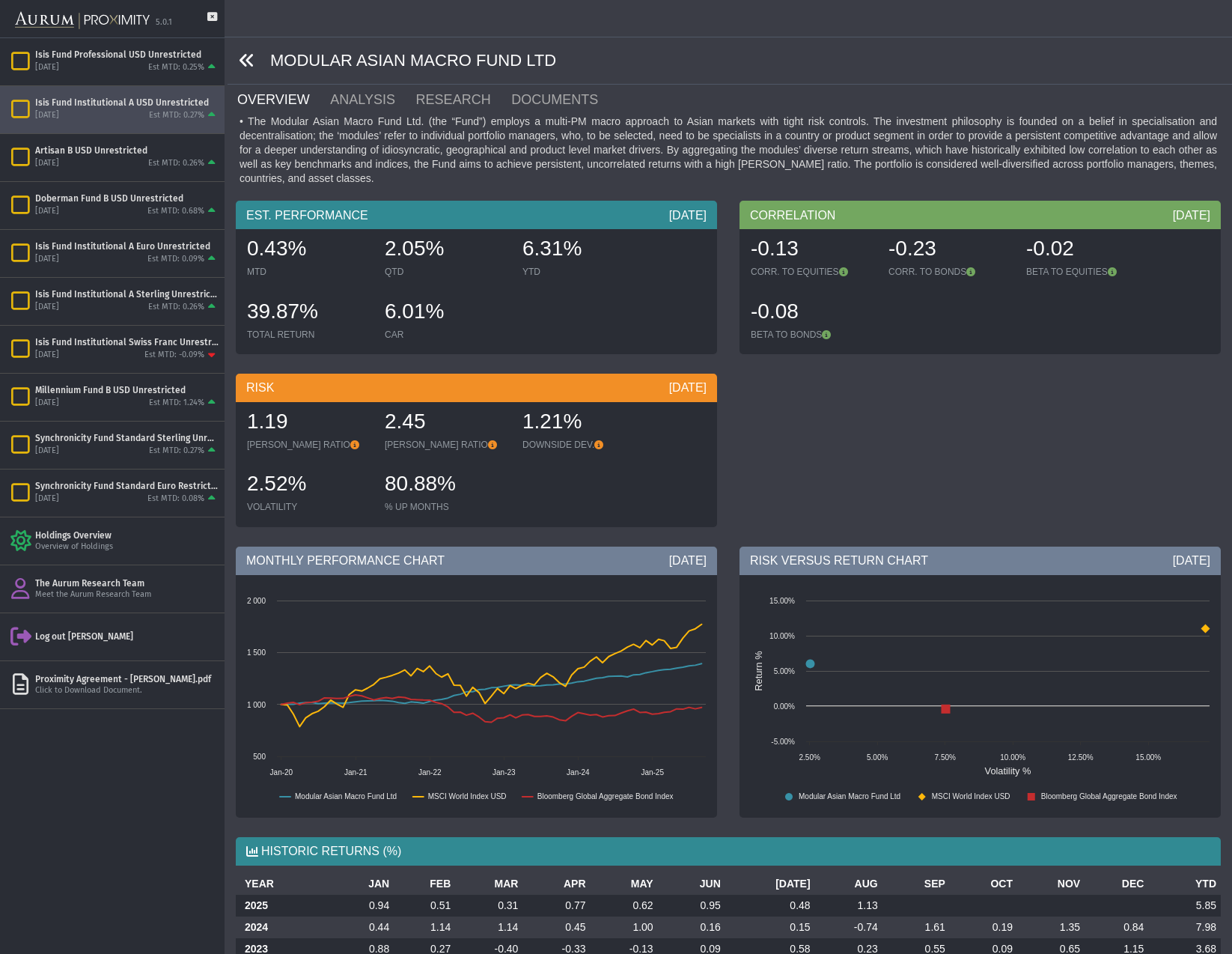
click at [248, 56] on icon at bounding box center [247, 60] width 17 height 17
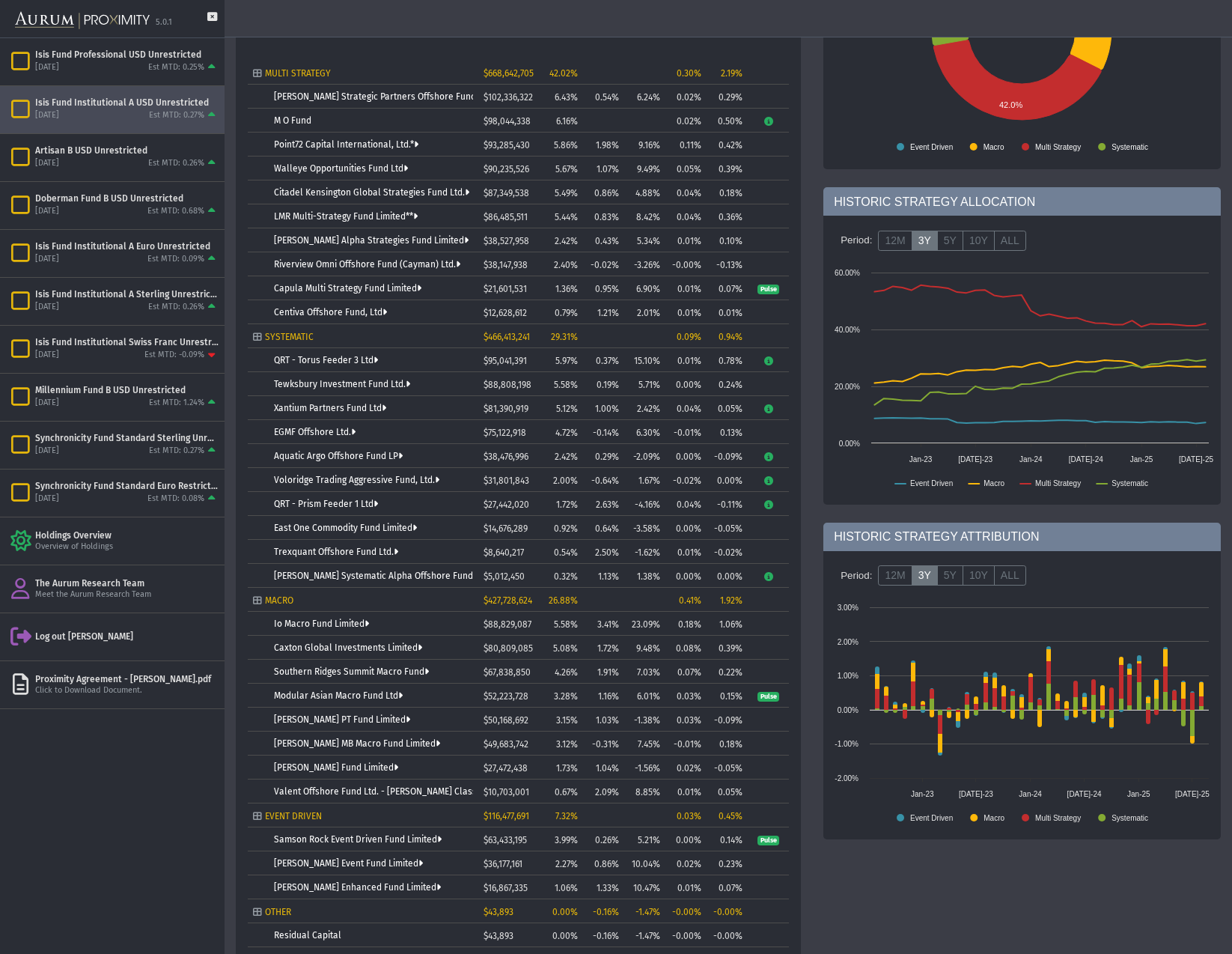
scroll to position [237, 0]
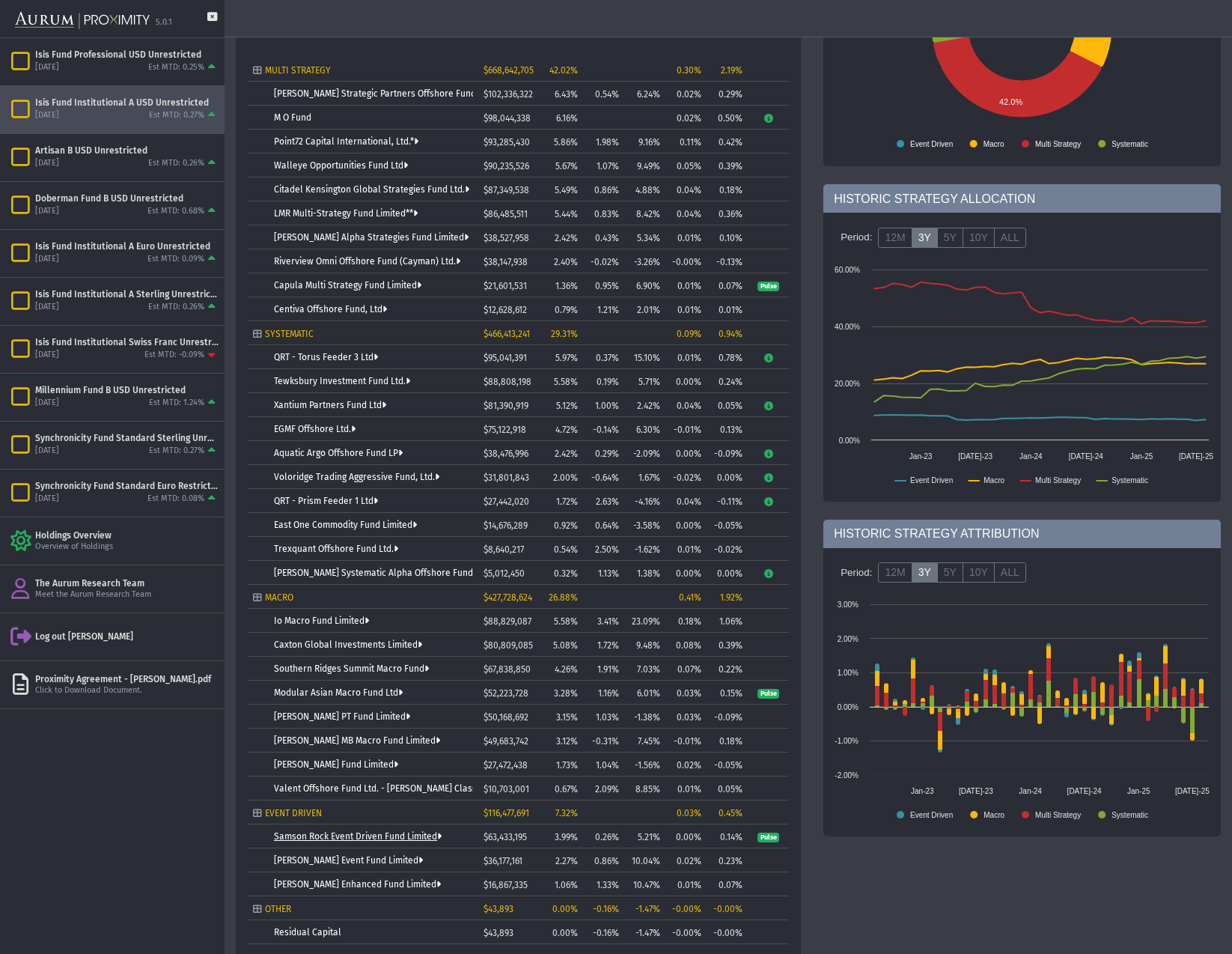
click at [338, 835] on link "Samson Rock Event Driven Fund Limited" at bounding box center [357, 836] width 168 height 10
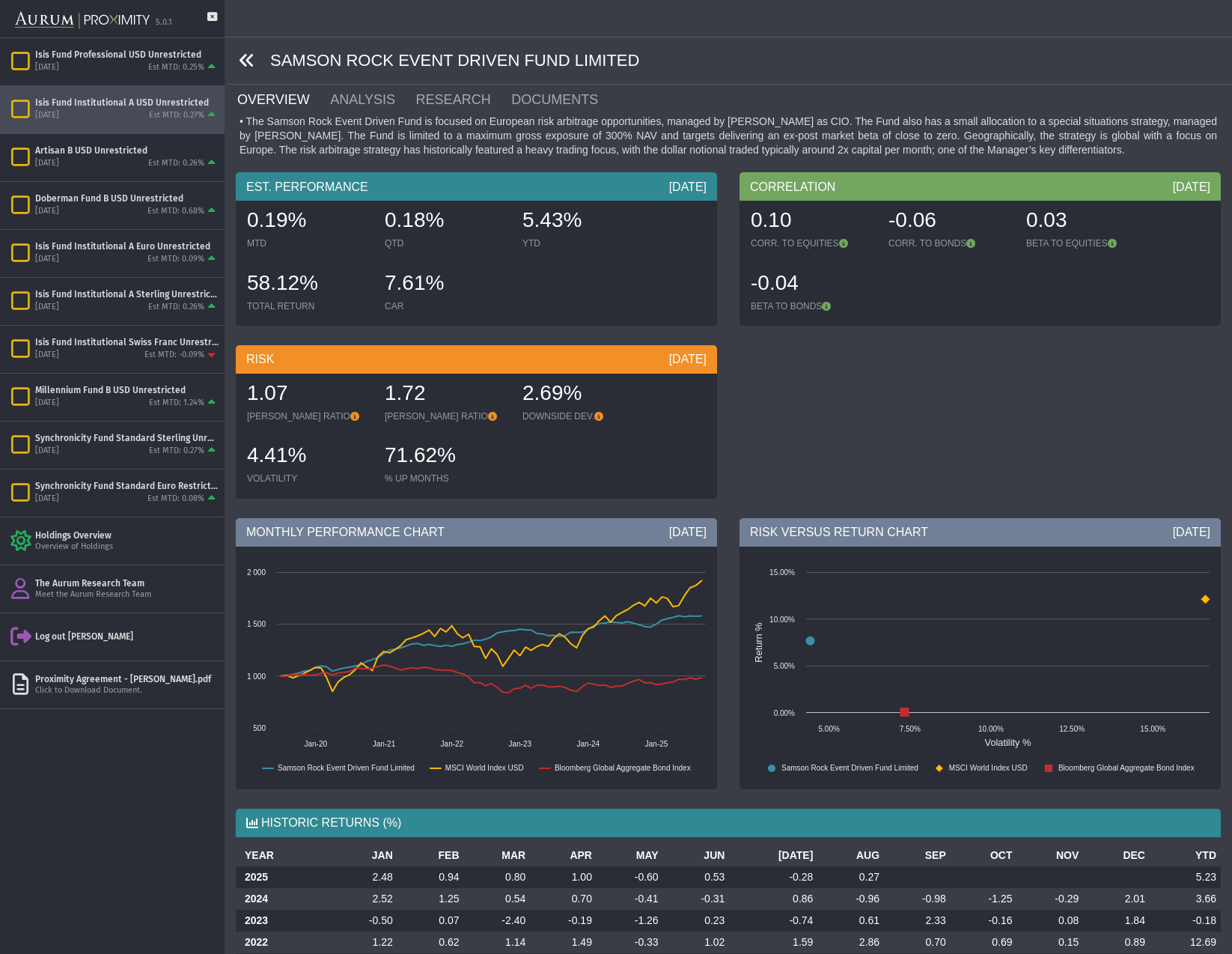
click at [251, 58] on icon at bounding box center [247, 60] width 17 height 17
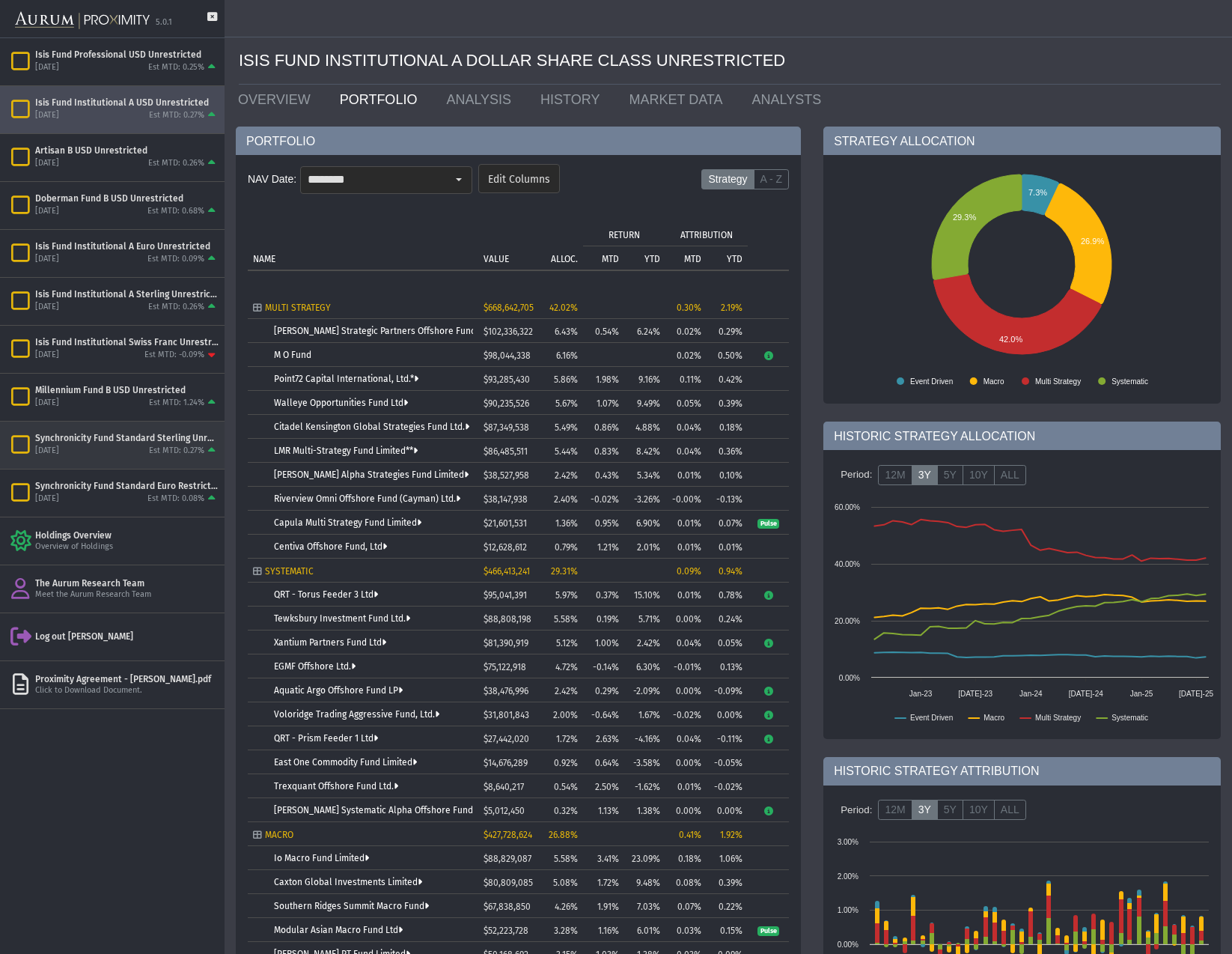
click at [142, 445] on div "[DATE] Est MTD: 0.27%" at bounding box center [126, 451] width 184 height 14
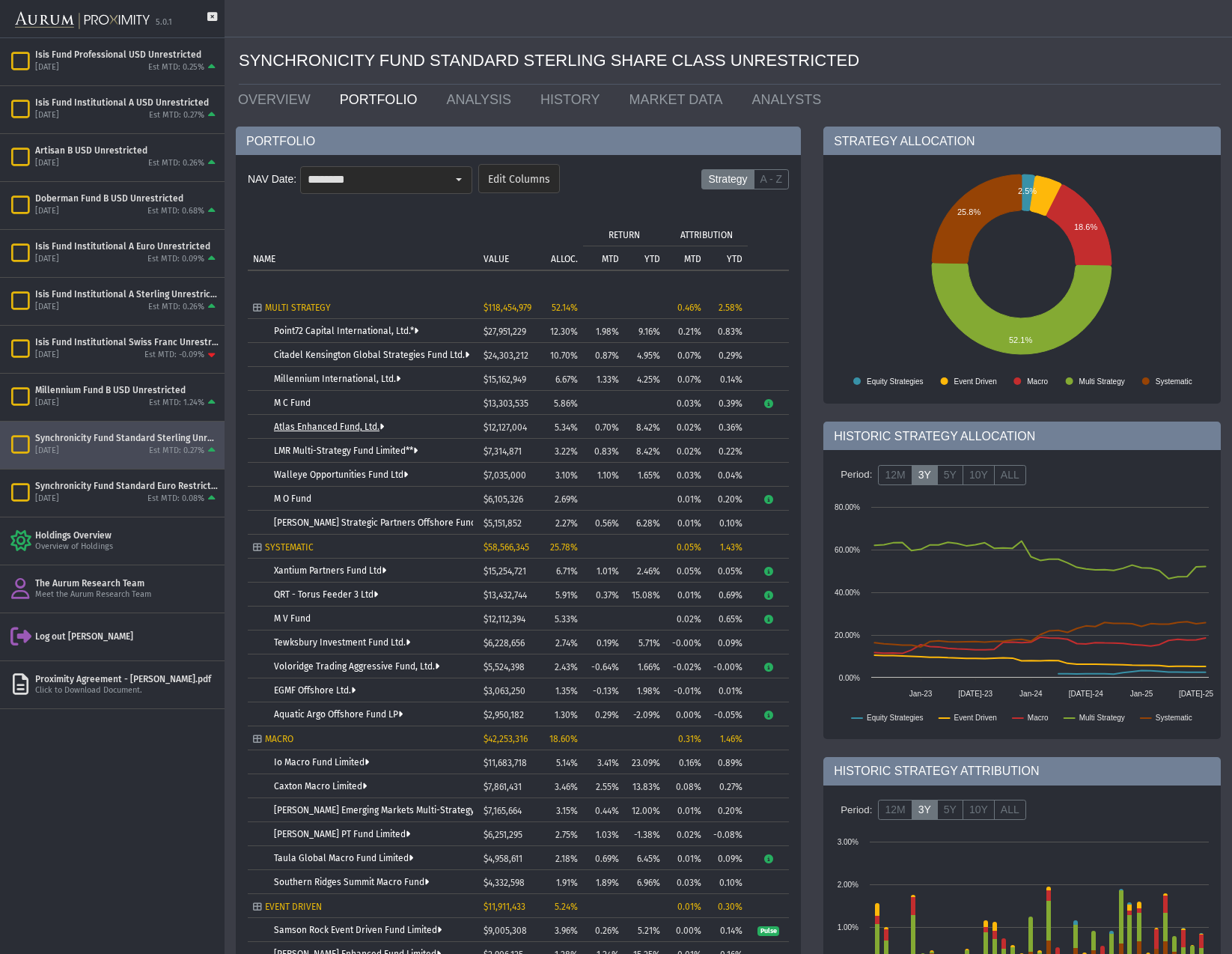
click at [316, 425] on link "Atlas Enhanced Fund, Ltd." at bounding box center [328, 426] width 110 height 10
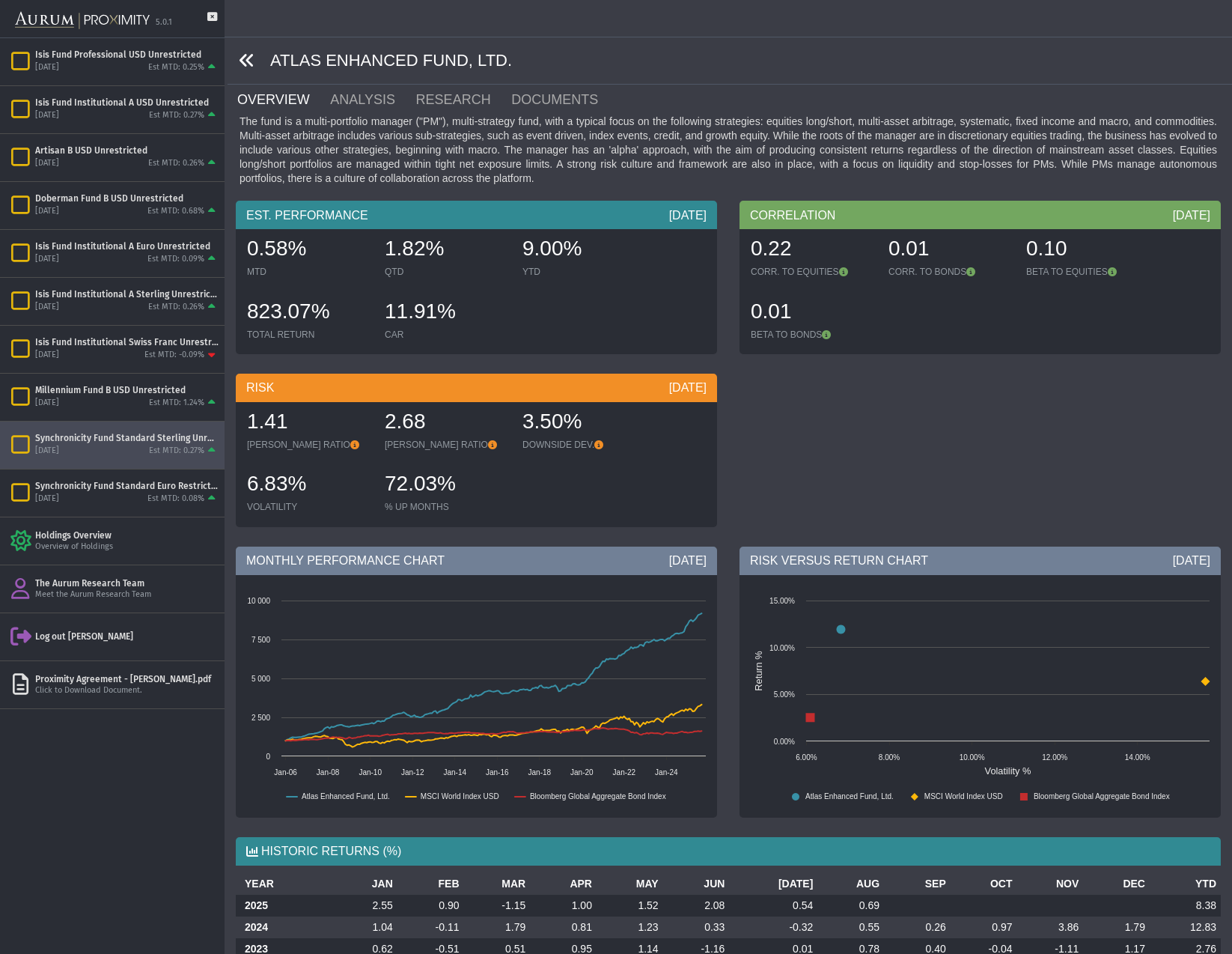
click at [250, 59] on icon at bounding box center [247, 60] width 17 height 17
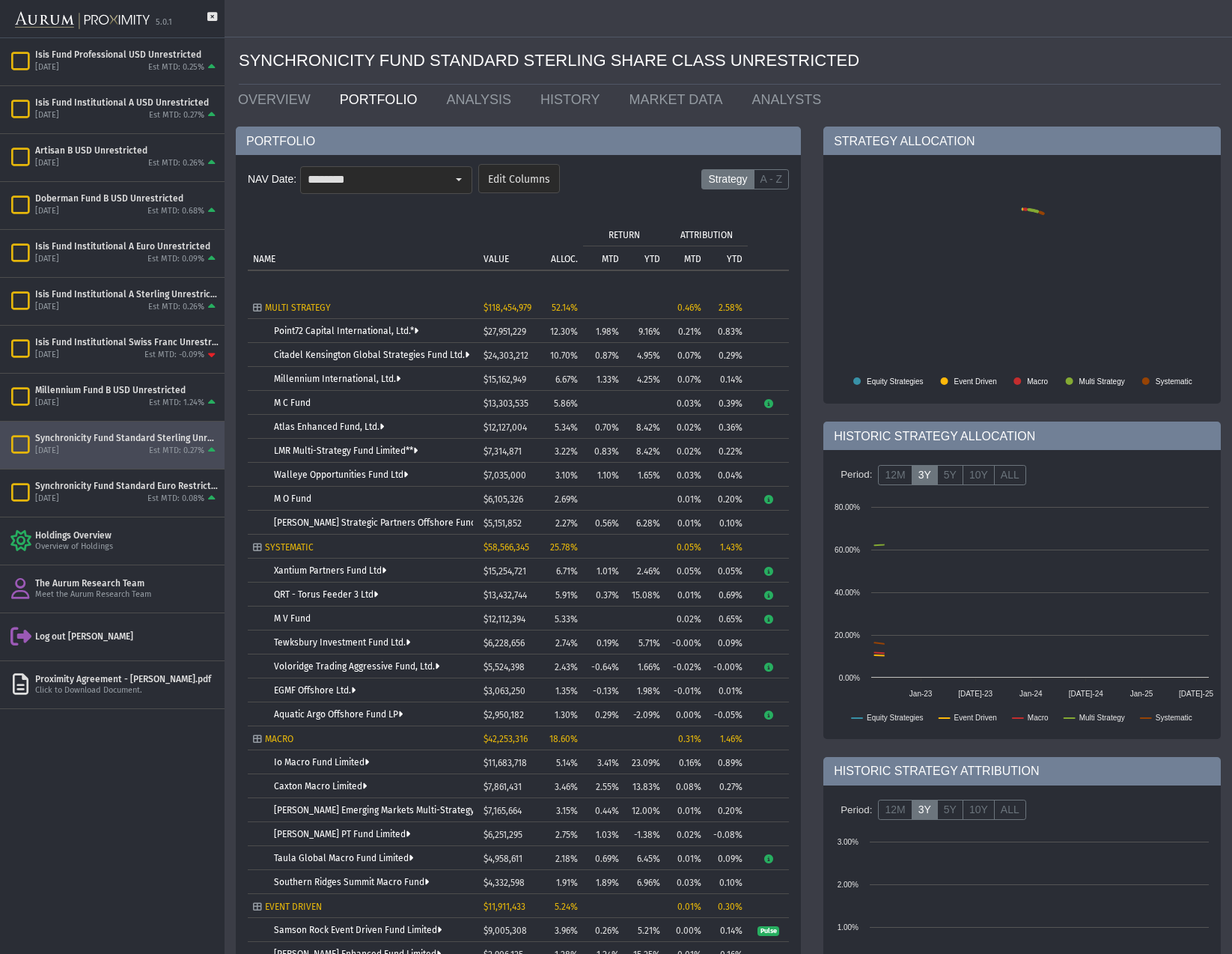
scroll to position [137, 0]
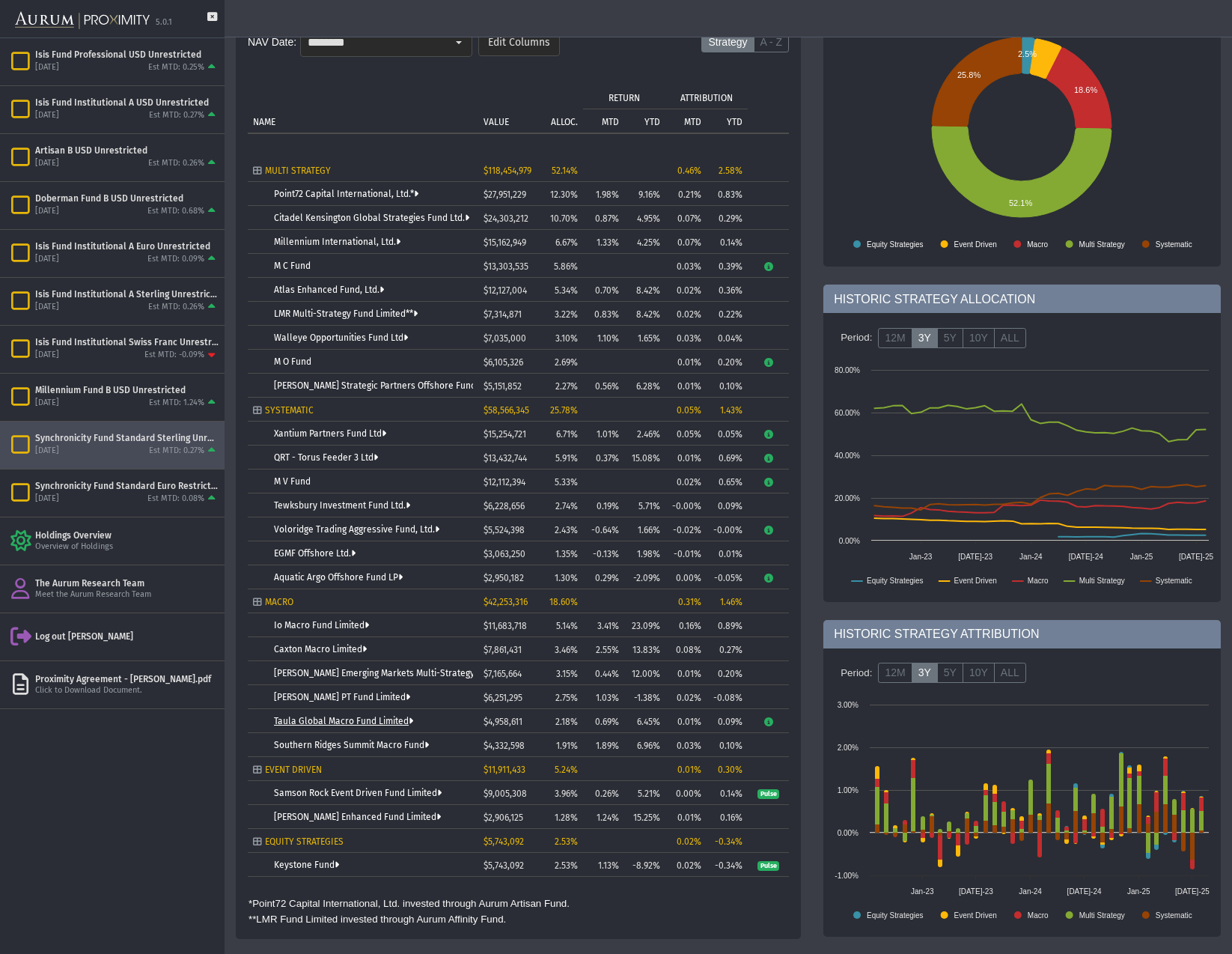
click at [335, 720] on link "Taula Global Macro Fund Limited" at bounding box center [343, 721] width 139 height 10
